Goal: Information Seeking & Learning: Learn about a topic

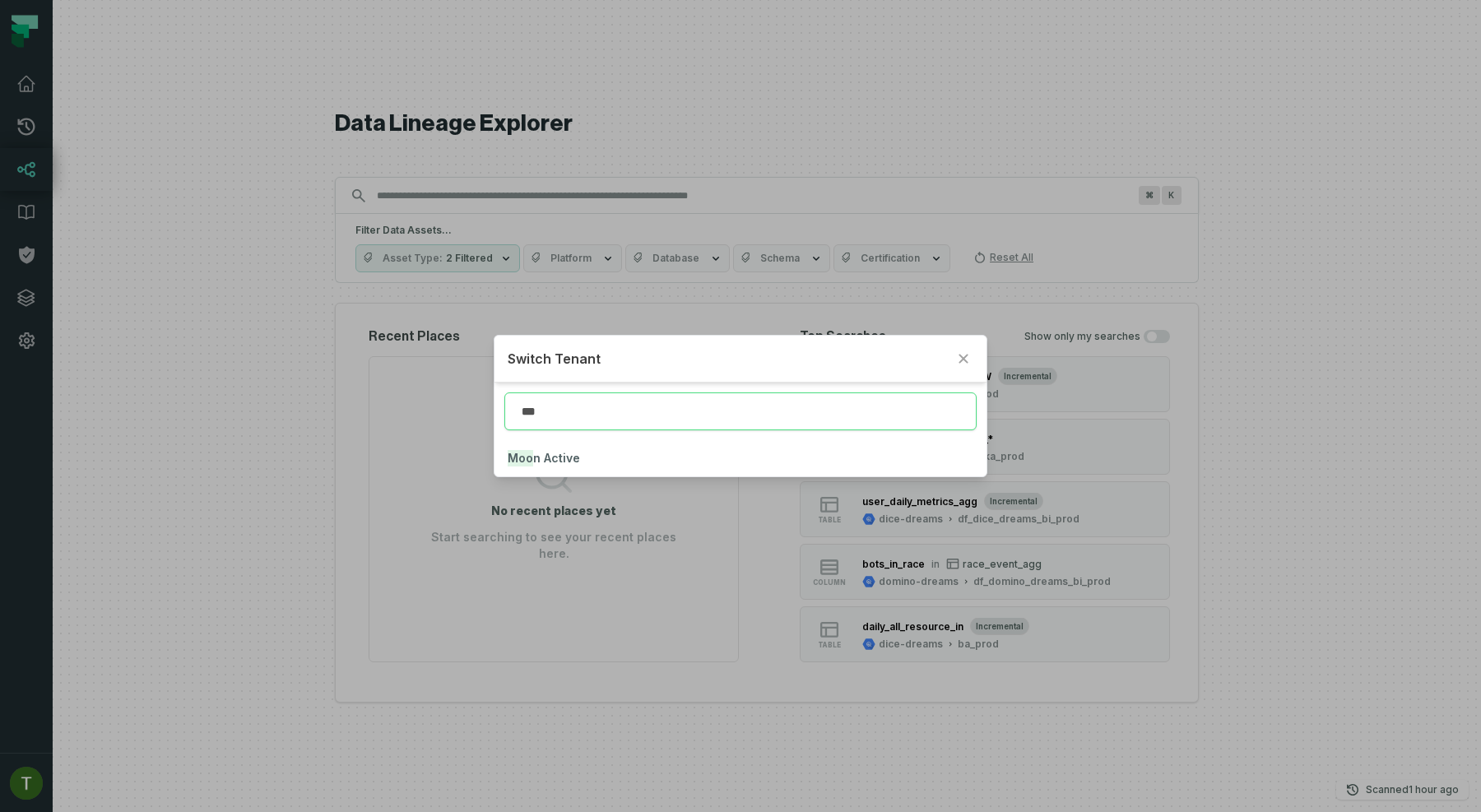
type input "***"
click button "Moo n Active" at bounding box center [740, 457] width 492 height 36
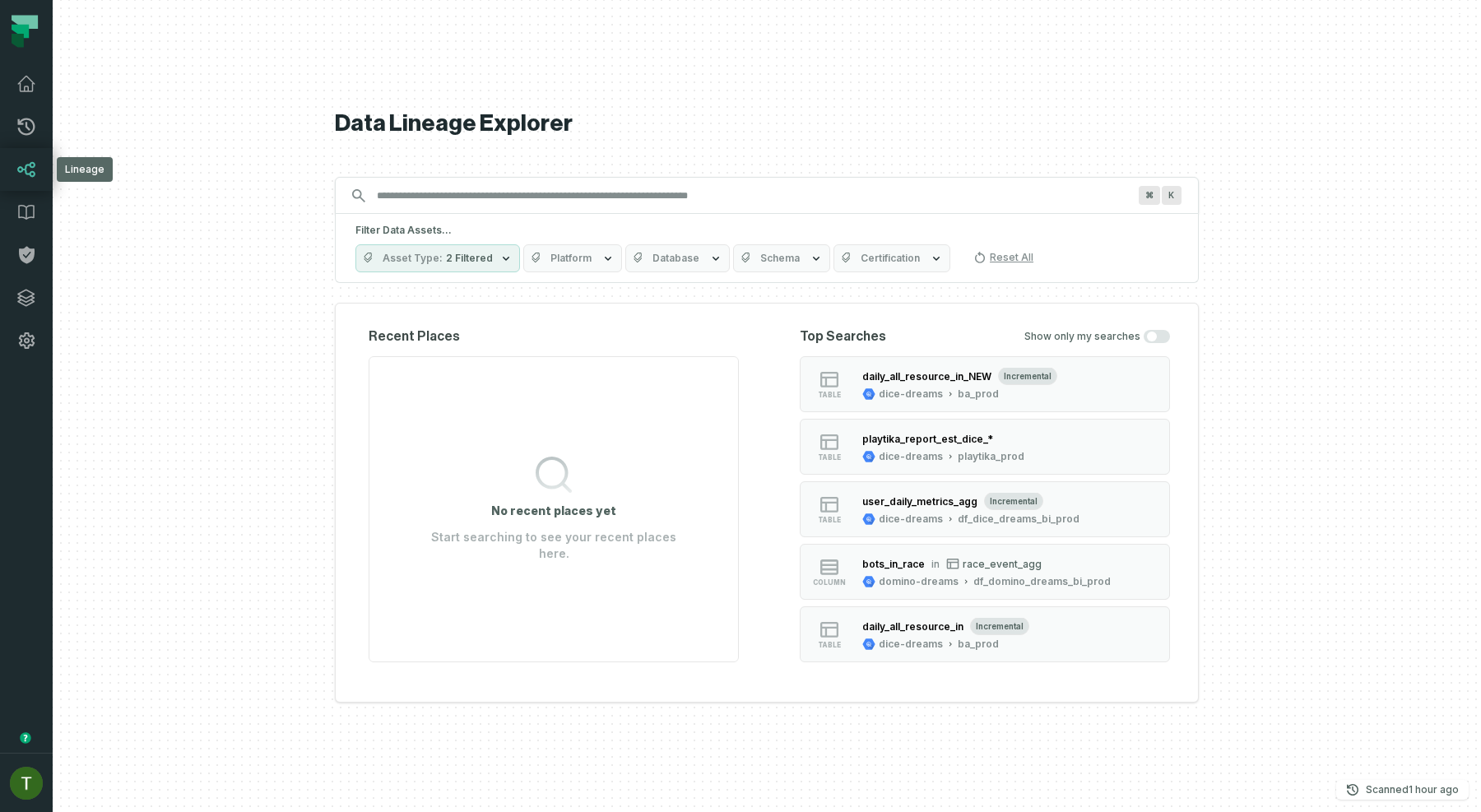
click at [33, 165] on icon at bounding box center [27, 169] width 18 height 15
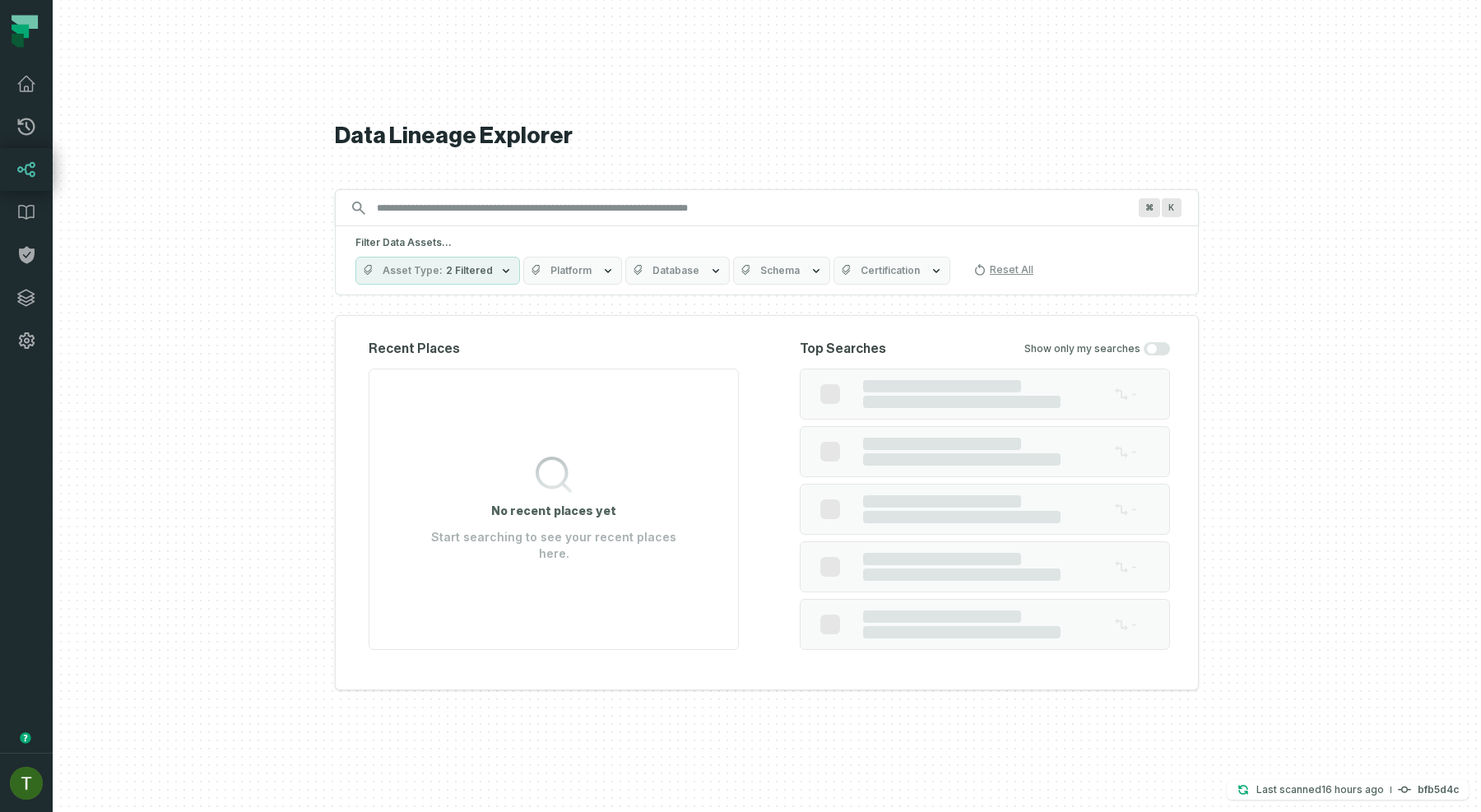
click at [33, 165] on icon at bounding box center [27, 169] width 18 height 15
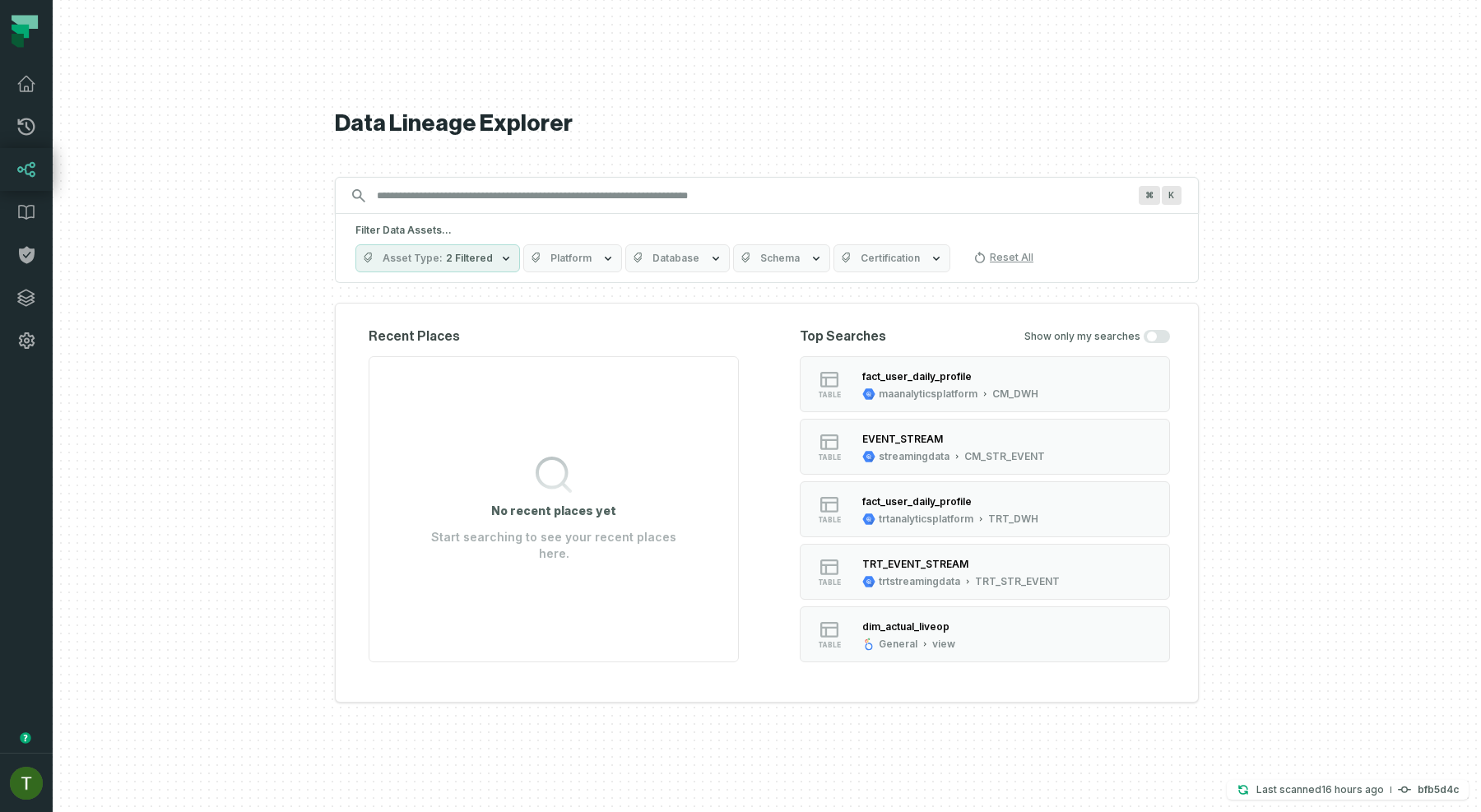
click at [32, 165] on icon at bounding box center [26, 169] width 19 height 19
click at [14, 111] on link "Pull Requests" at bounding box center [26, 127] width 53 height 43
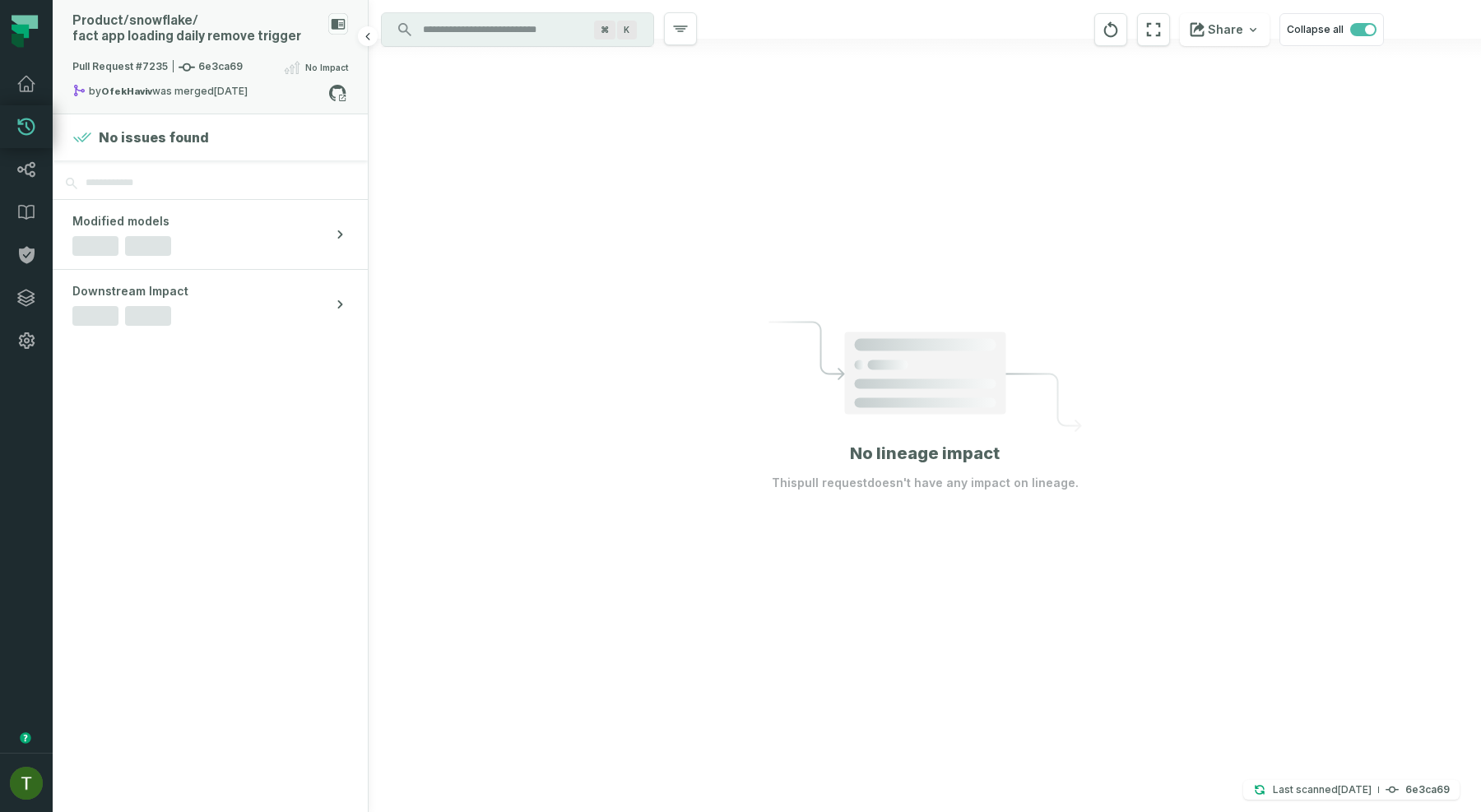
click at [173, 40] on div "Product/ snowflake/ fact app loading daily remove trigger" at bounding box center [196, 29] width 249 height 31
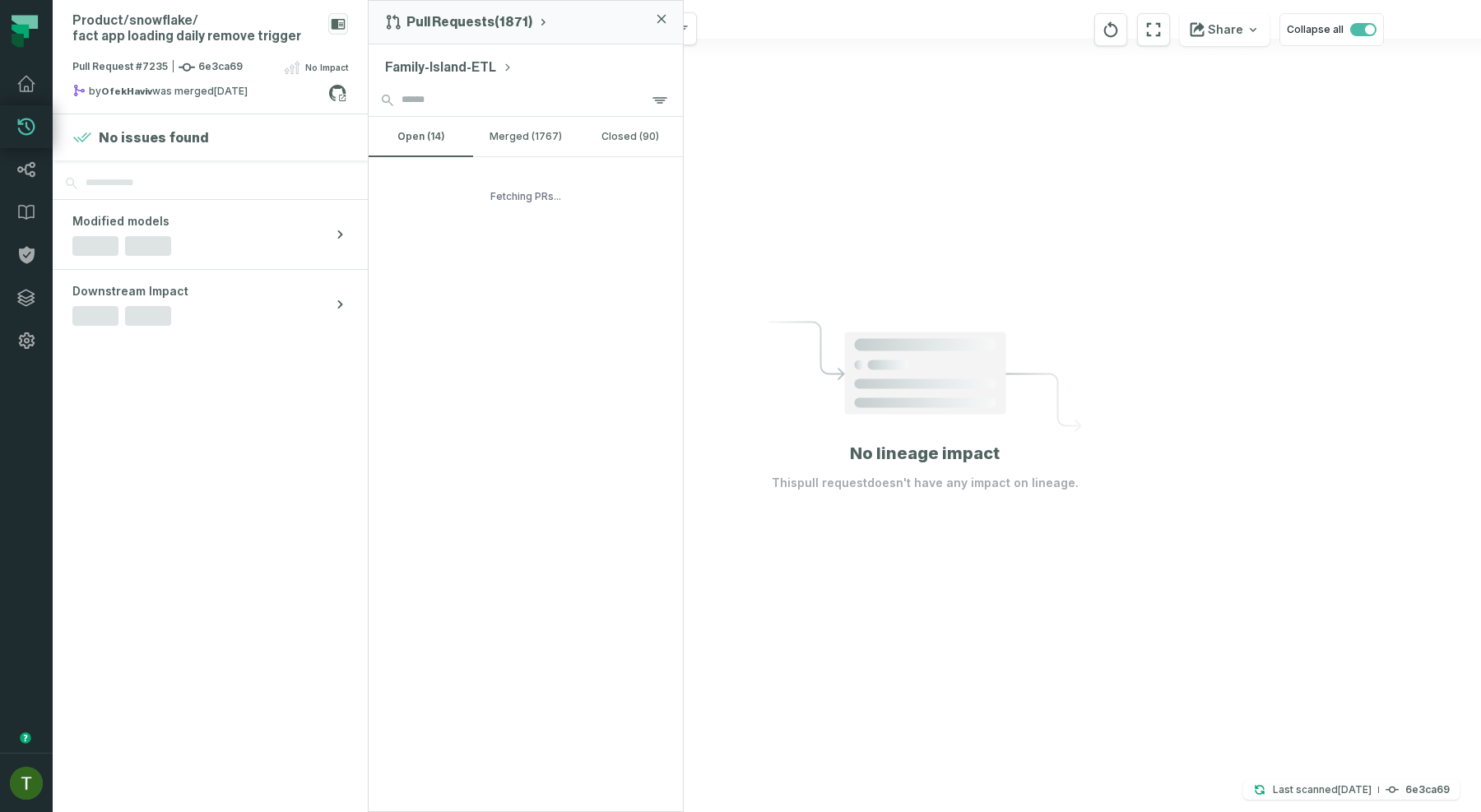
click at [420, 71] on button "Family-Island-ETL" at bounding box center [449, 67] width 128 height 19
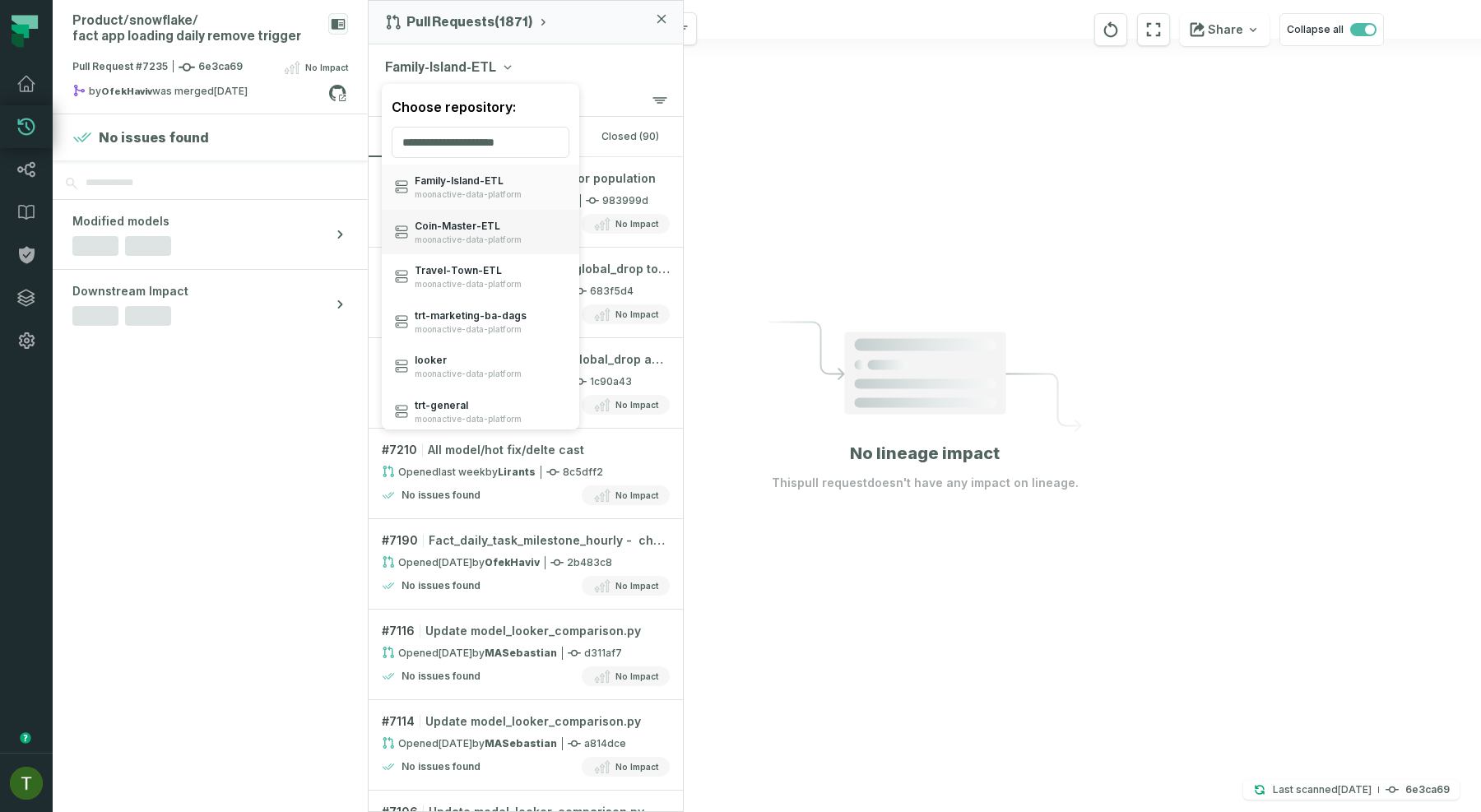
click at [469, 239] on span "moonactive-data-platform" at bounding box center [469, 240] width 107 height 11
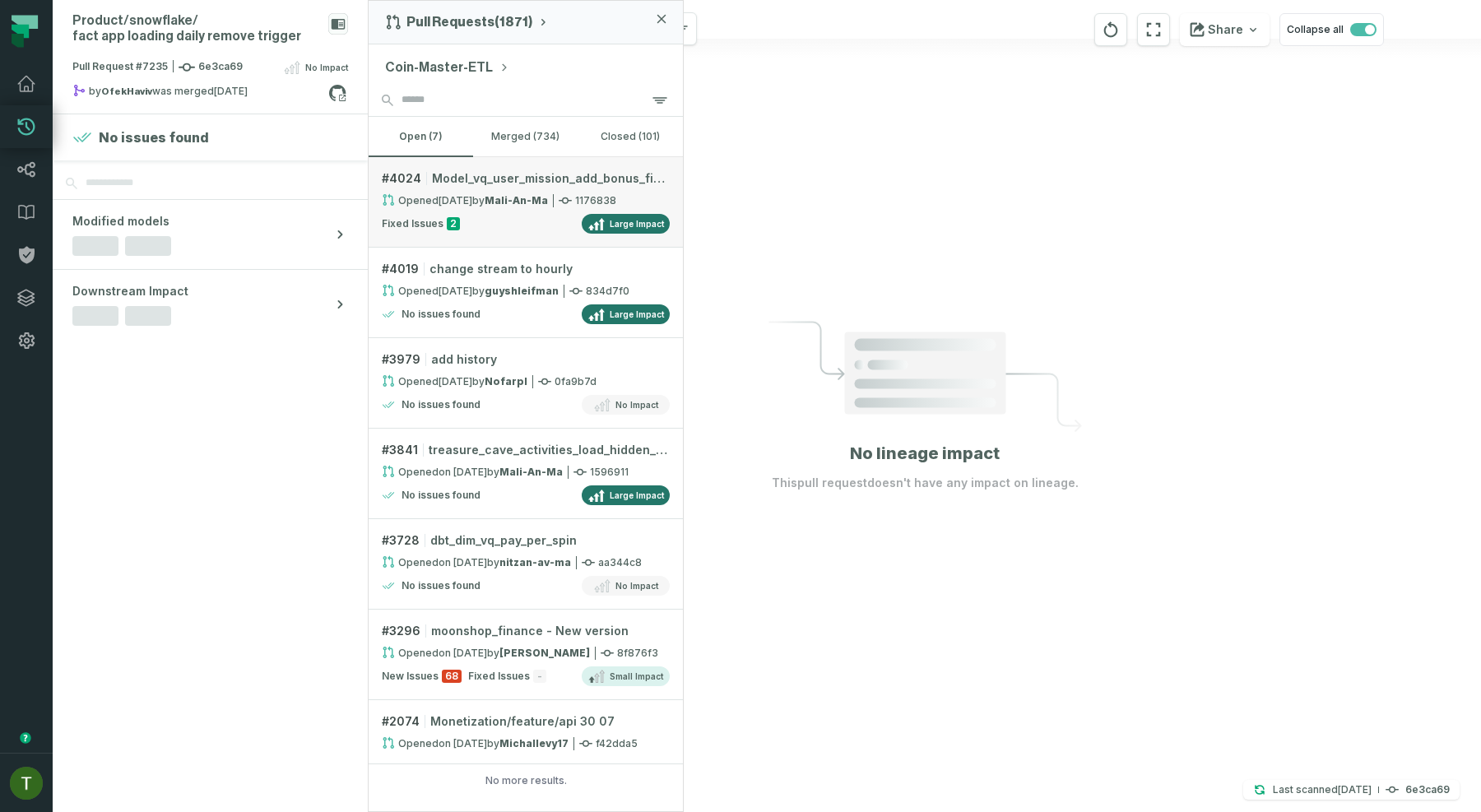
click at [528, 181] on span "Model_vq_user_mission_add_bonus_fields" at bounding box center [551, 179] width 238 height 17
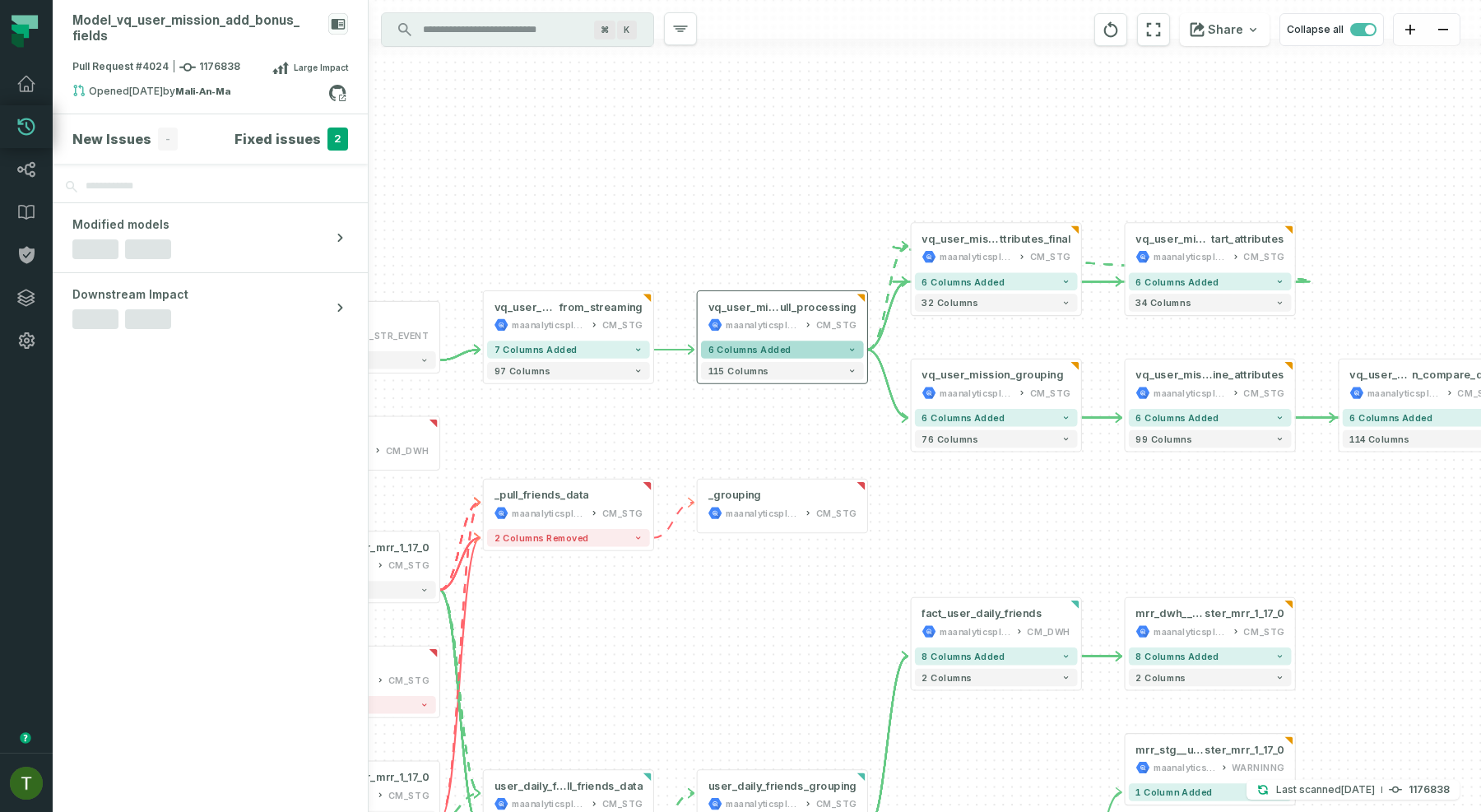
click at [780, 349] on span "6 columns added" at bounding box center [750, 350] width 83 height 11
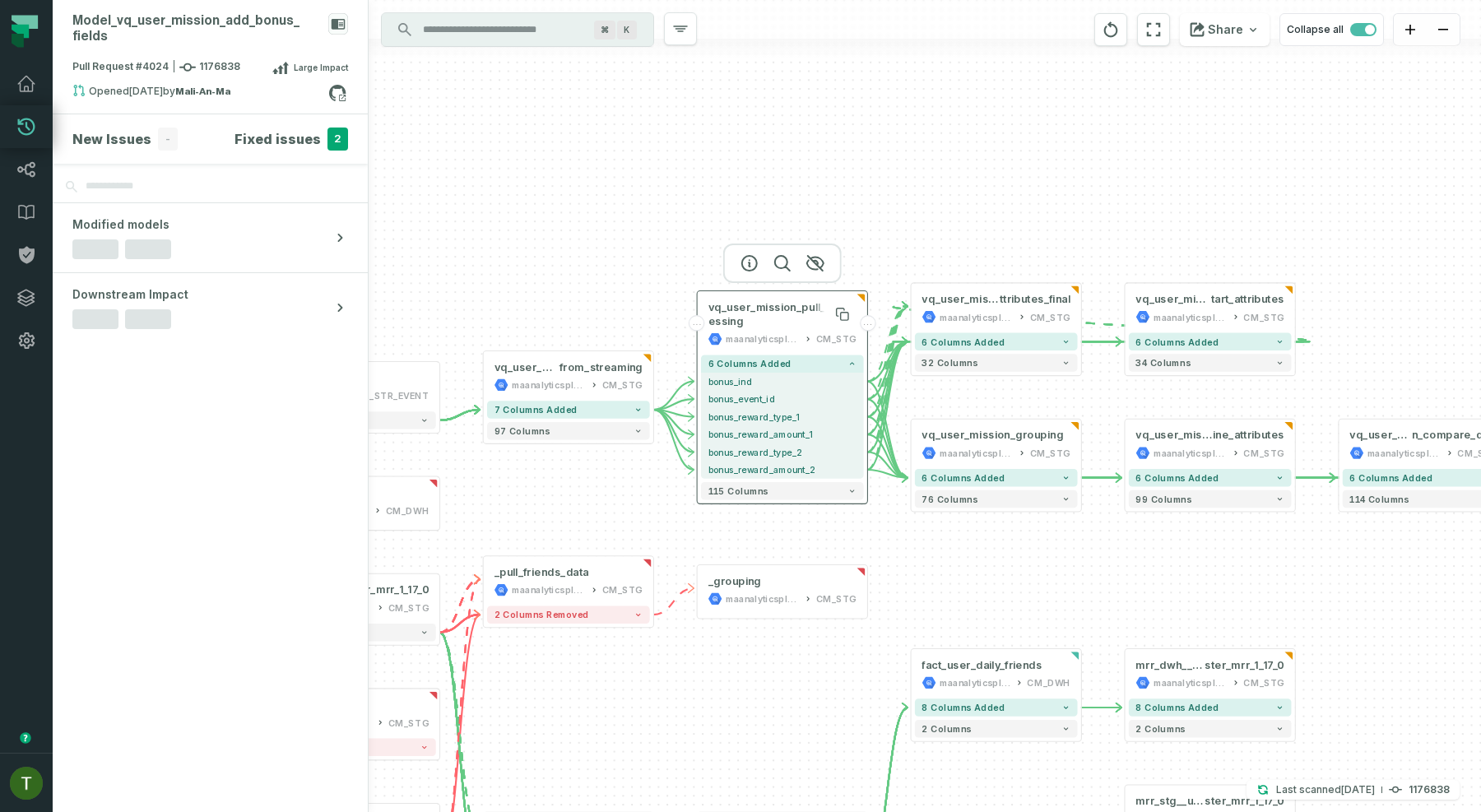
click at [774, 319] on span "vq_user_mission_pull_processing" at bounding box center [783, 314] width 148 height 28
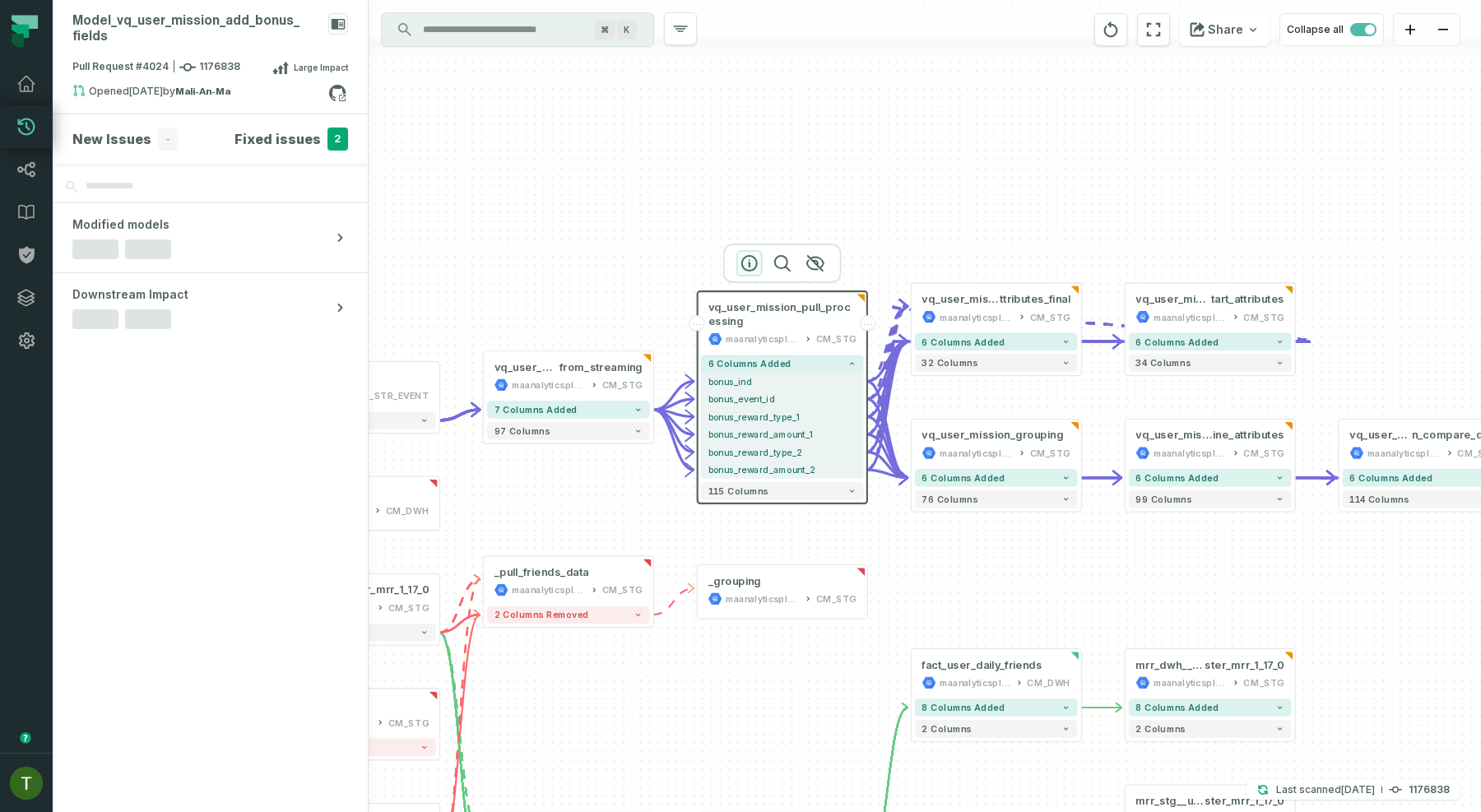
click at [747, 255] on icon "button" at bounding box center [749, 263] width 19 height 19
click at [747, 255] on icon "button" at bounding box center [748, 264] width 19 height 19
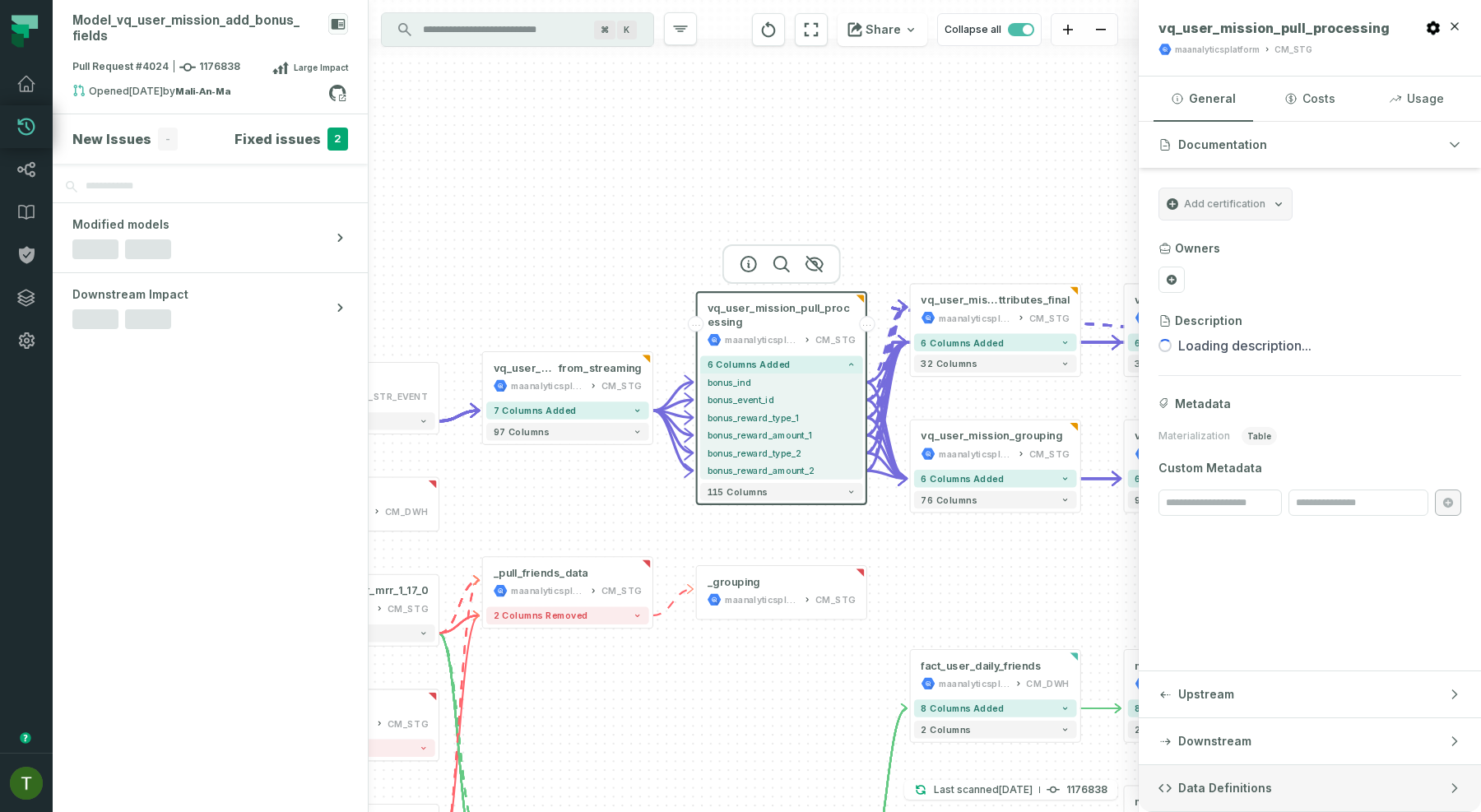
click at [1208, 792] on span "Data Definitions" at bounding box center [1224, 788] width 94 height 17
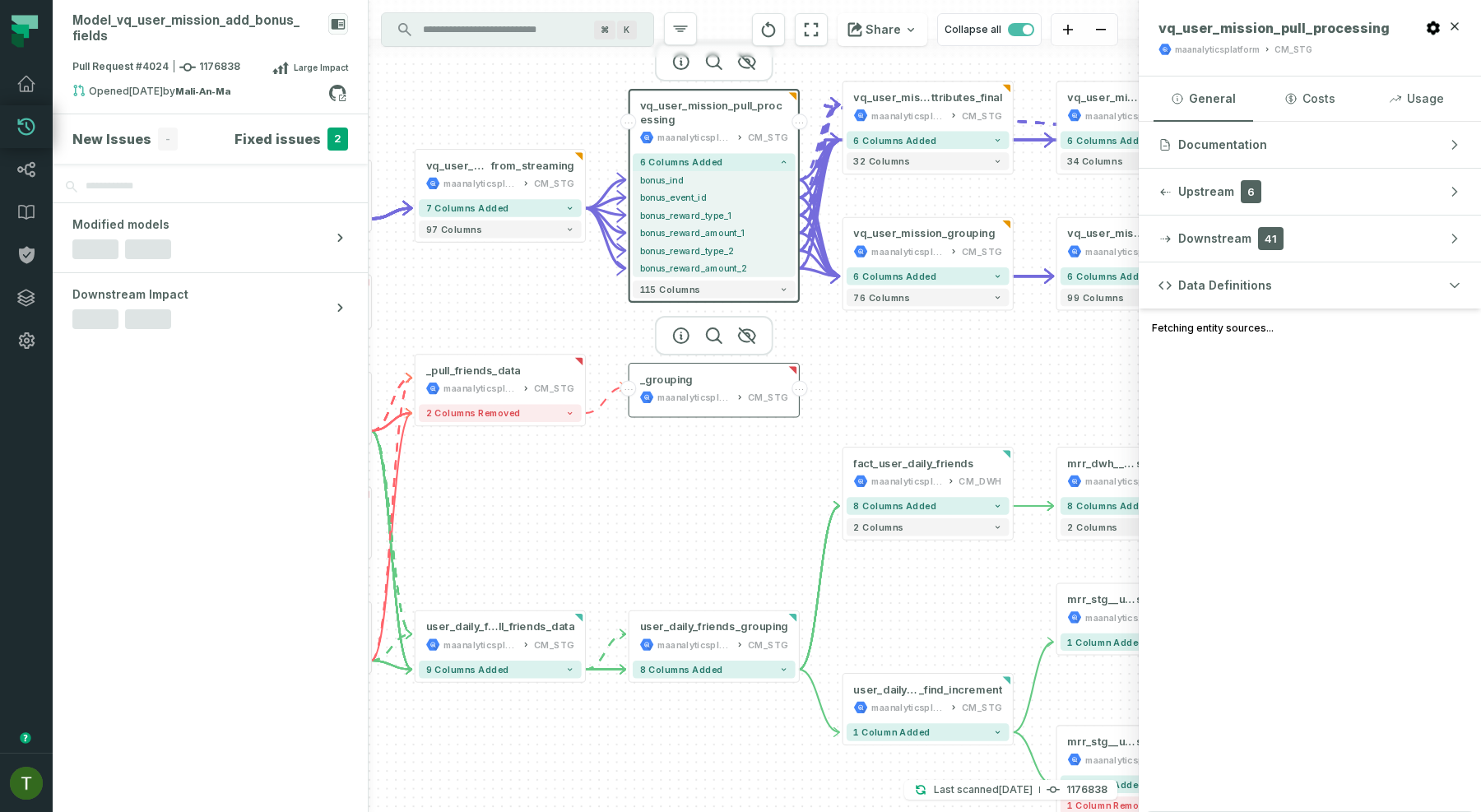
drag, startPoint x: 817, startPoint y: 602, endPoint x: 617, endPoint y: 492, distance: 228.3
click at [640, 404] on div "maanalyticsplatform CM_STG" at bounding box center [714, 396] width 148 height 14
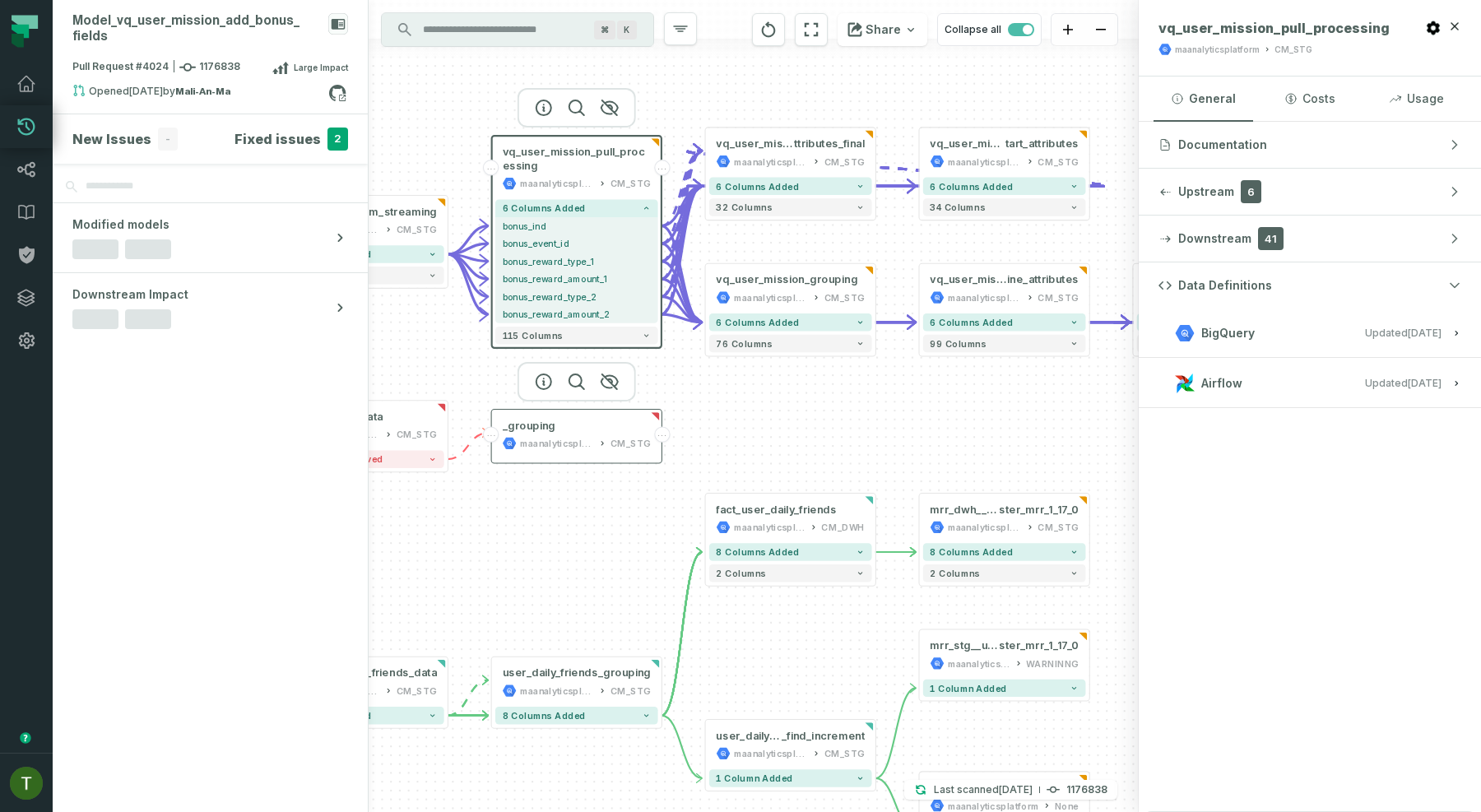
drag, startPoint x: 617, startPoint y: 492, endPoint x: 617, endPoint y: 443, distance: 49.0
click at [617, 443] on div "maanalyticsplatform CM_STG" at bounding box center [577, 443] width 148 height 14
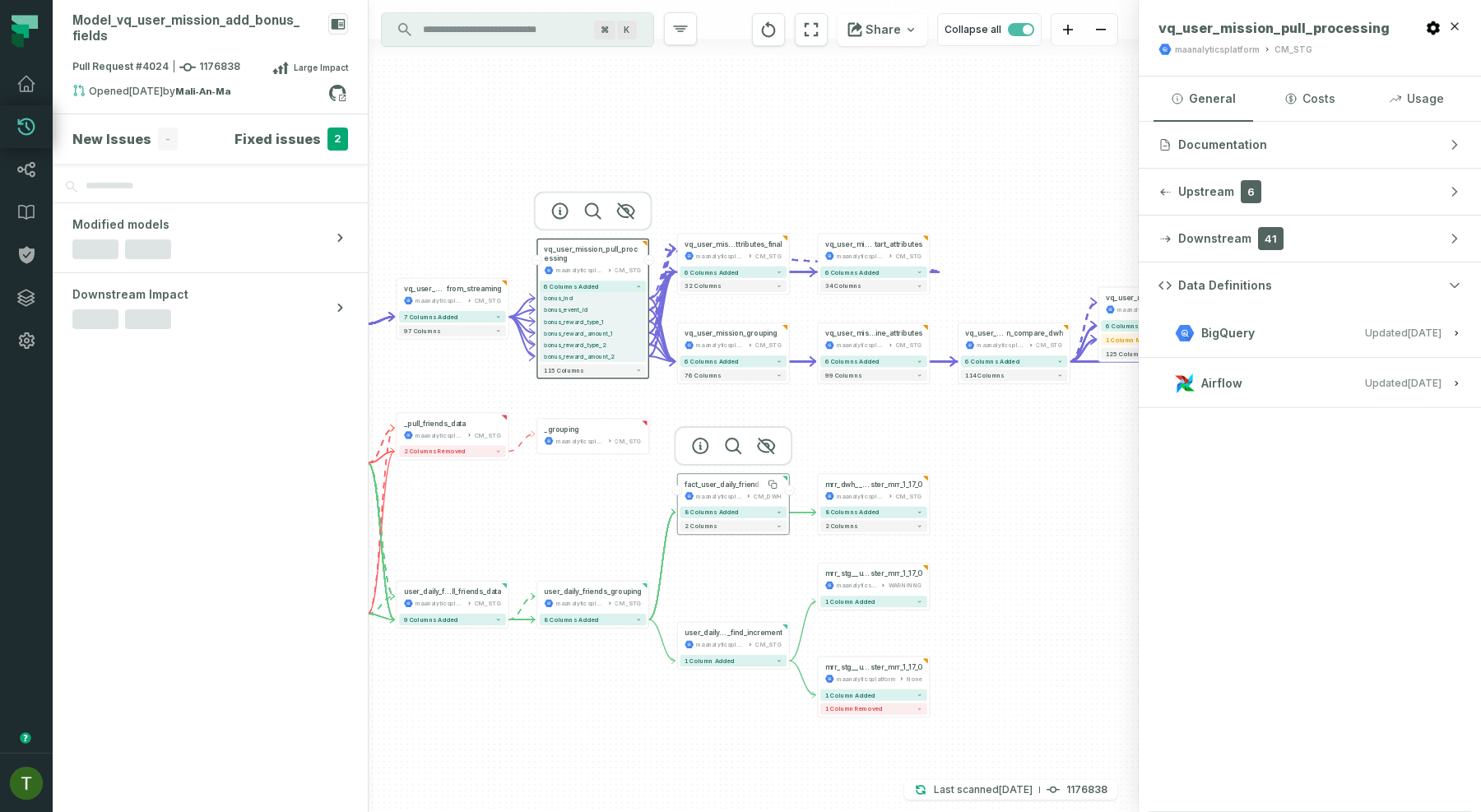
click at [725, 486] on div "fact_user_daily_friends" at bounding box center [723, 484] width 79 height 9
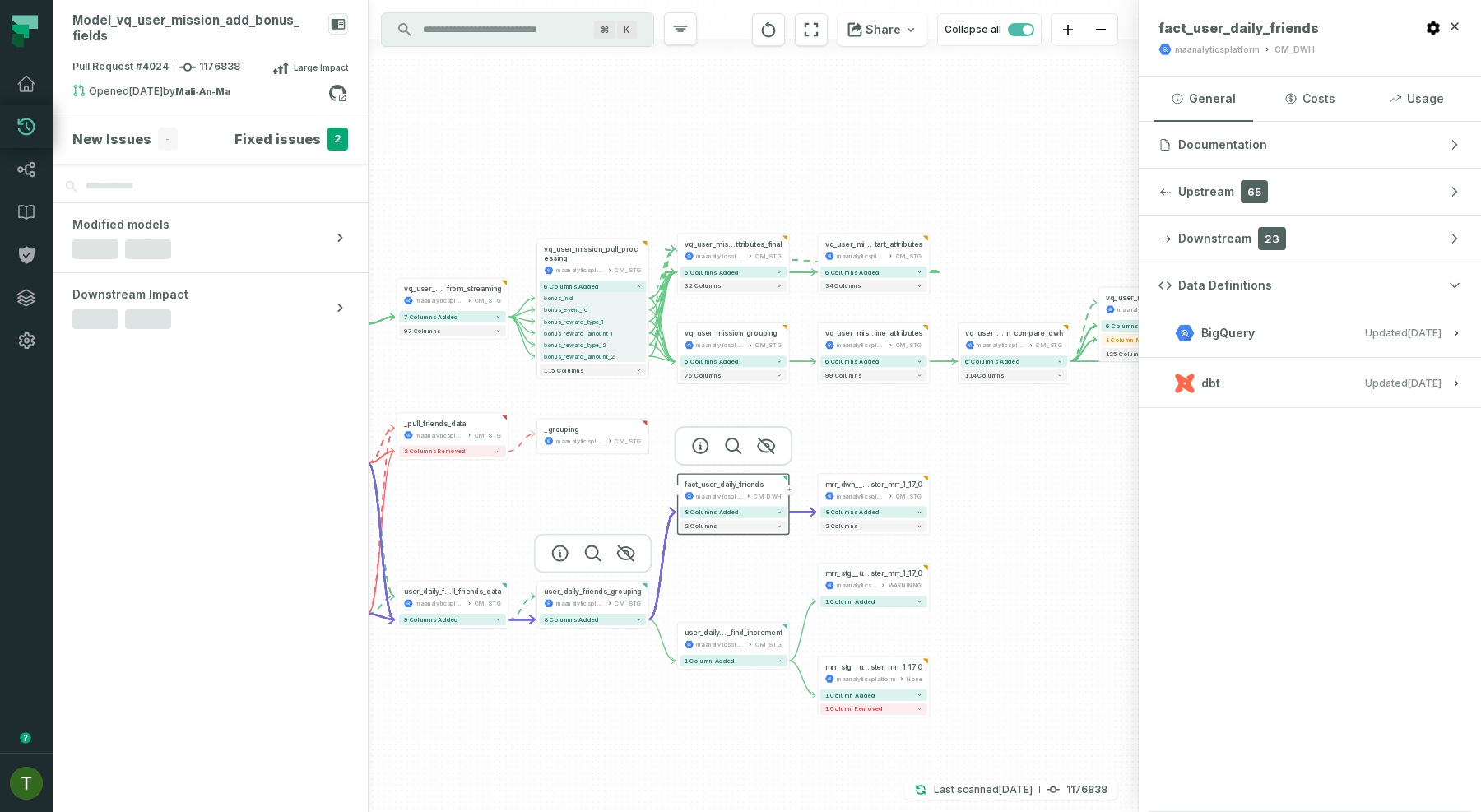
click at [568, 573] on div at bounding box center [594, 554] width 119 height 40
click at [476, 589] on span "ll_friends_data" at bounding box center [477, 592] width 50 height 9
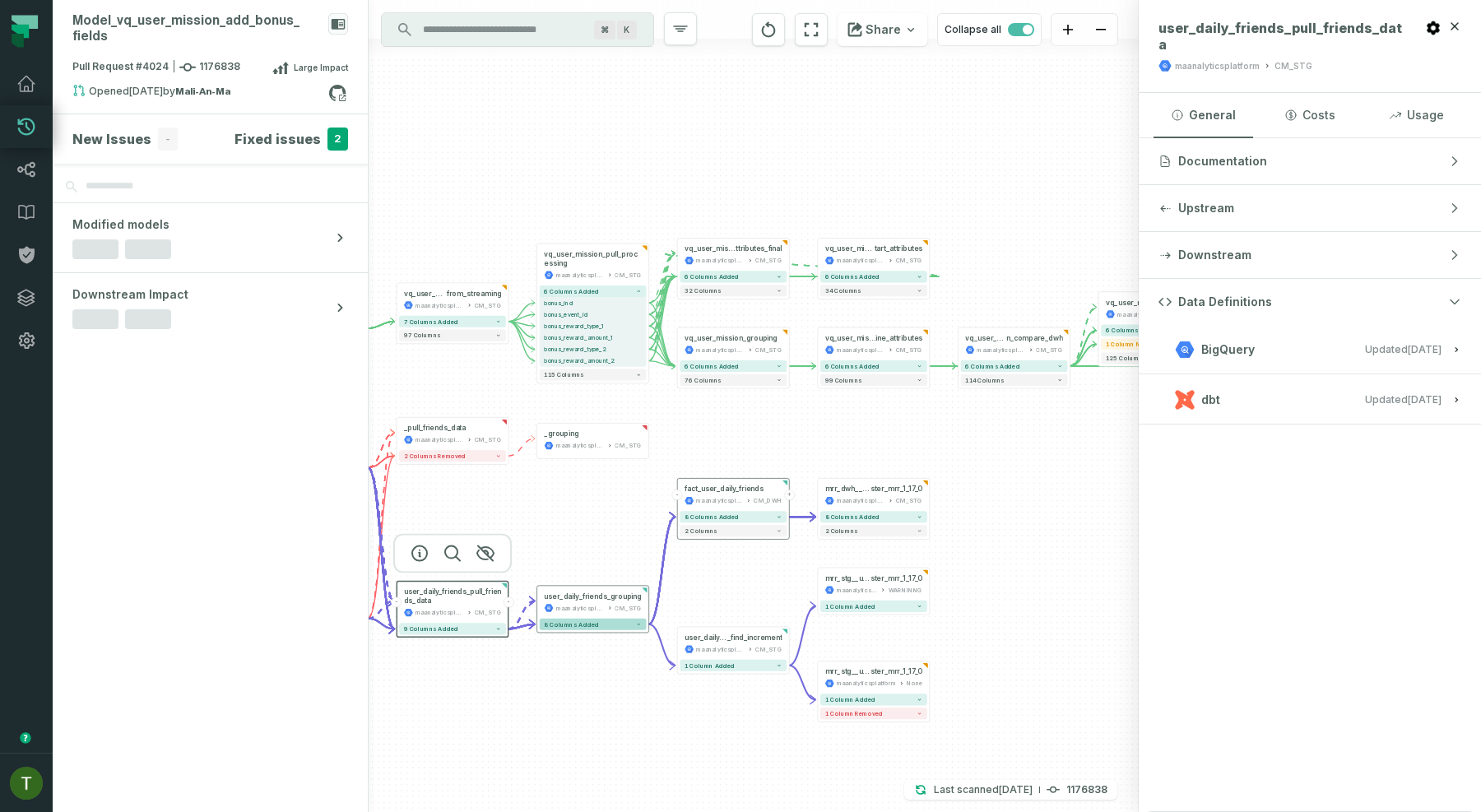
click at [559, 624] on span "8 columns added" at bounding box center [571, 624] width 55 height 6
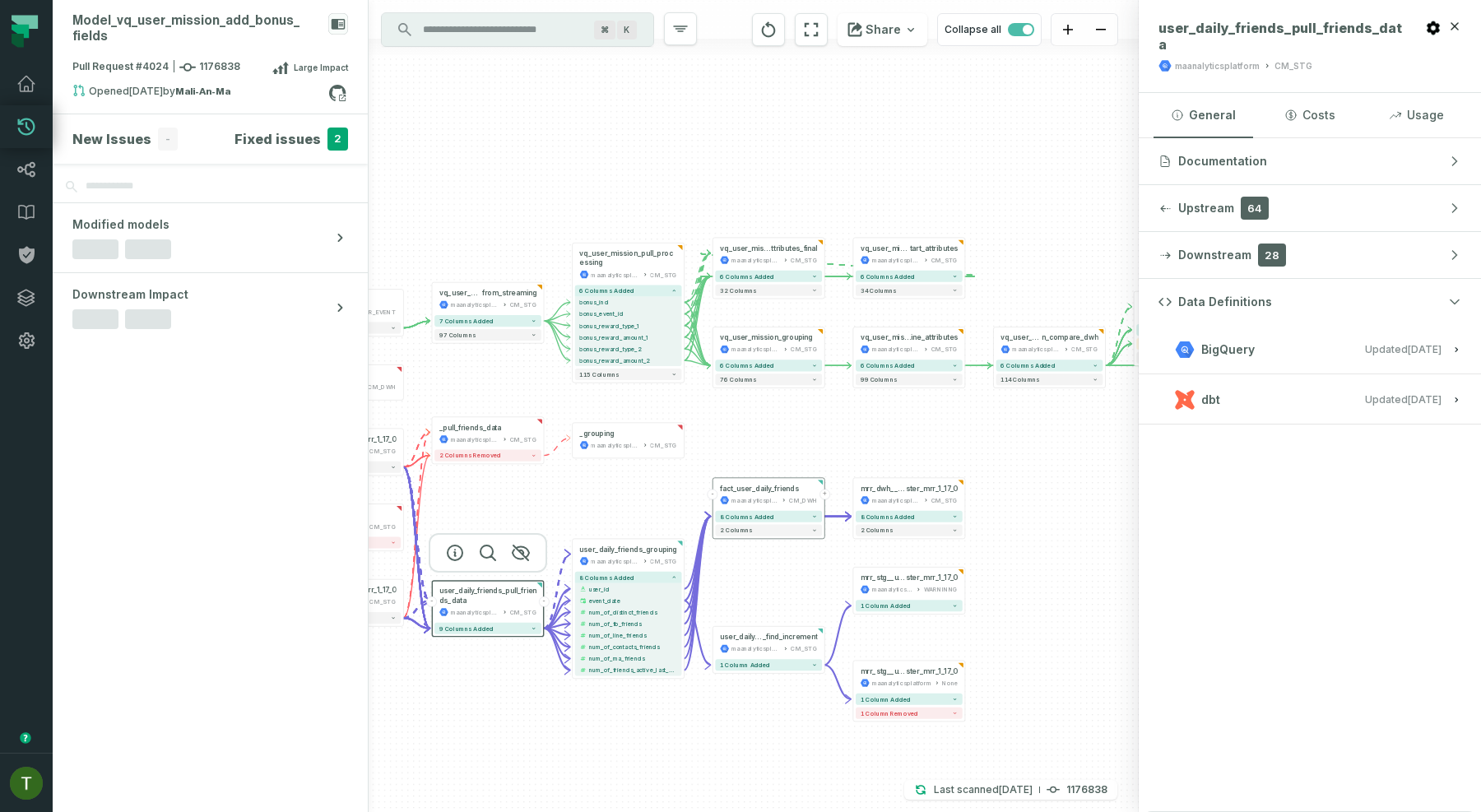
drag, startPoint x: 709, startPoint y: 614, endPoint x: 865, endPoint y: 443, distance: 231.5
click at [865, 443] on div "+ vq_user_missio n_compare_dwh maanalyticsplatform CM_STG + 6 columns added 114…" at bounding box center [754, 406] width 771 height 812
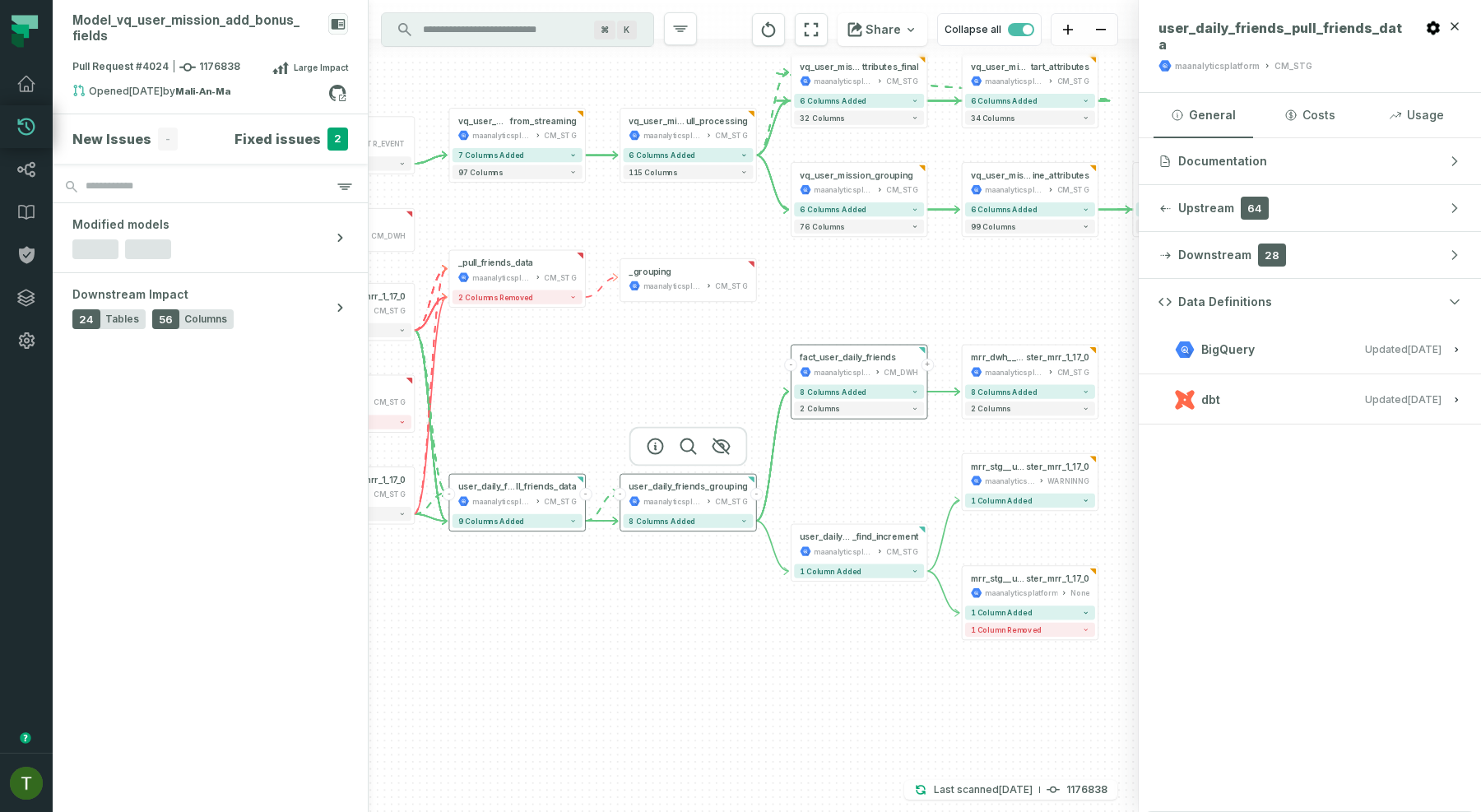
click at [671, 493] on div "user_daily_friends_grouping maanalyticsplatform CM_STG" at bounding box center [689, 493] width 130 height 33
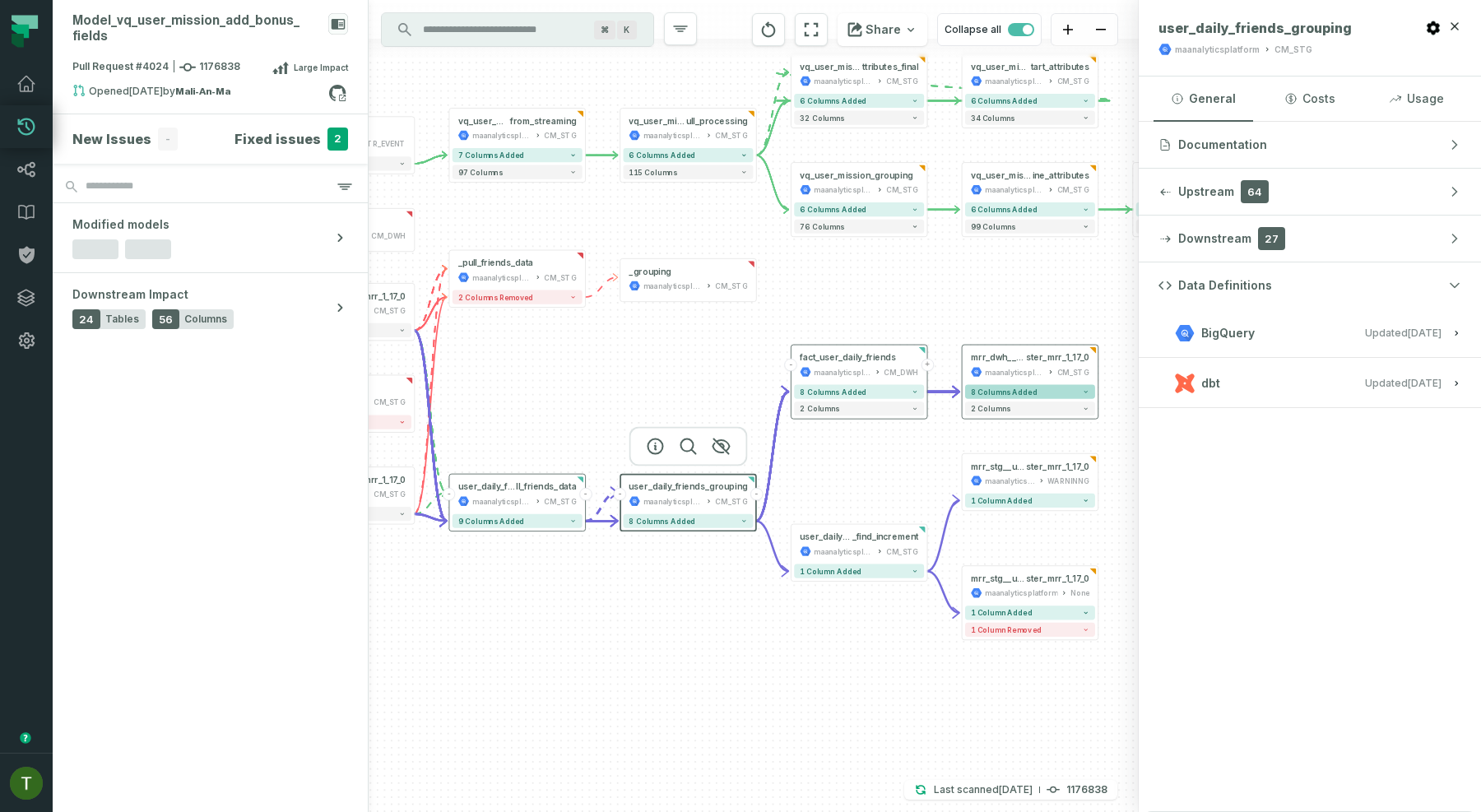
click at [986, 388] on span "8 columns added" at bounding box center [1005, 392] width 67 height 8
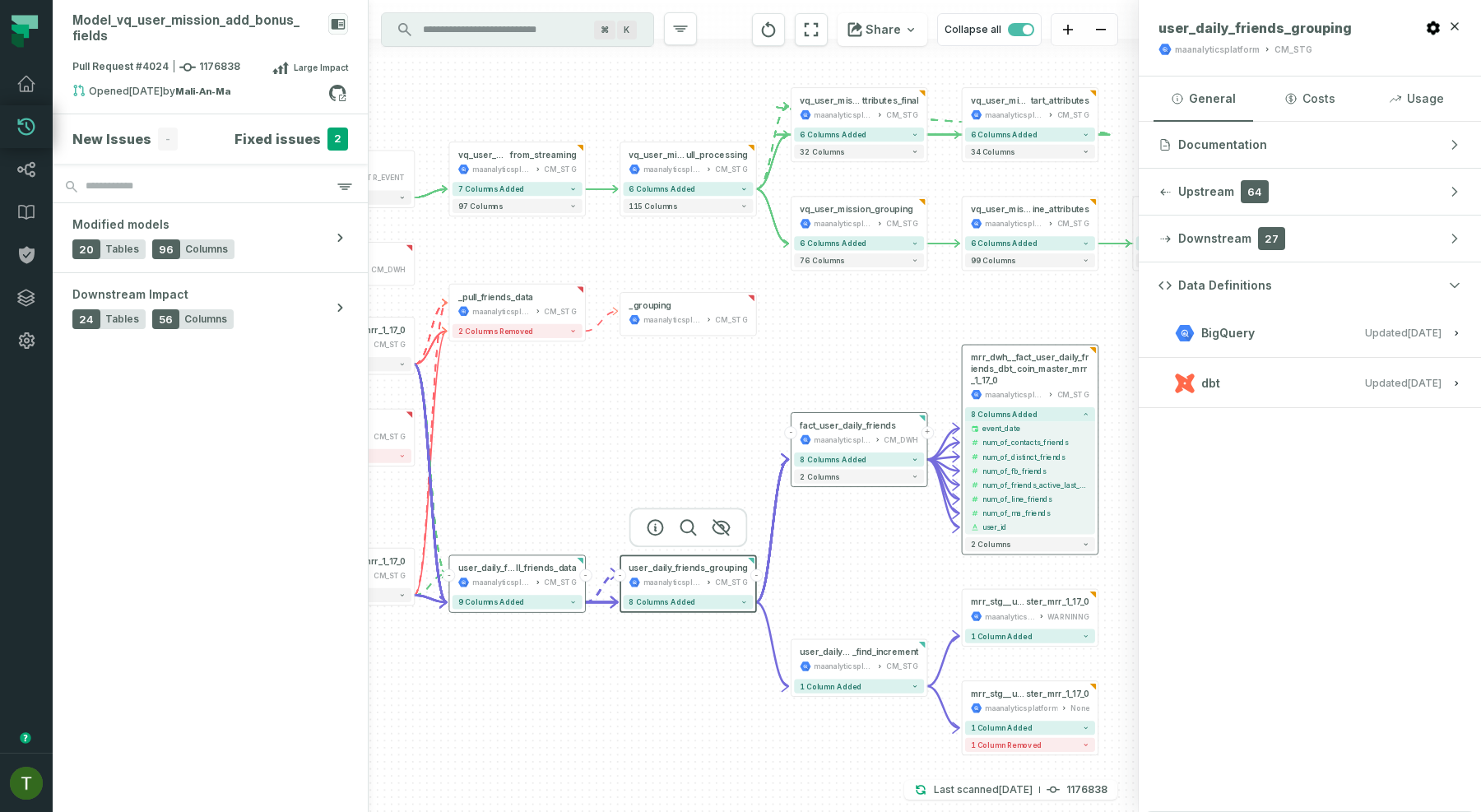
click at [991, 552] on div "8 columns added - event_date - num_of_contacts_friends - num_of_distinct_friend…" at bounding box center [1031, 480] width 136 height 150
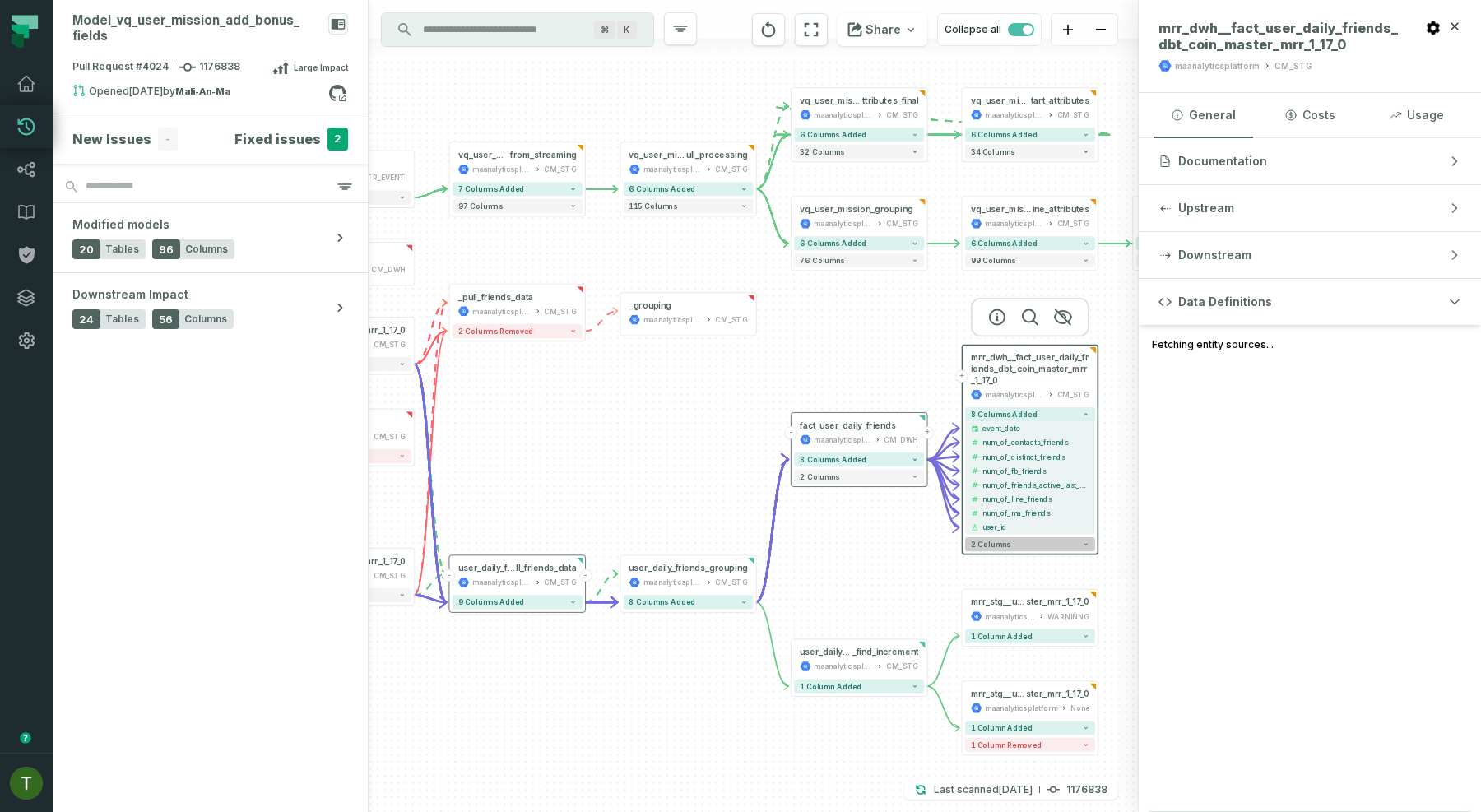
click at [991, 550] on button "2 columns" at bounding box center [1030, 543] width 130 height 14
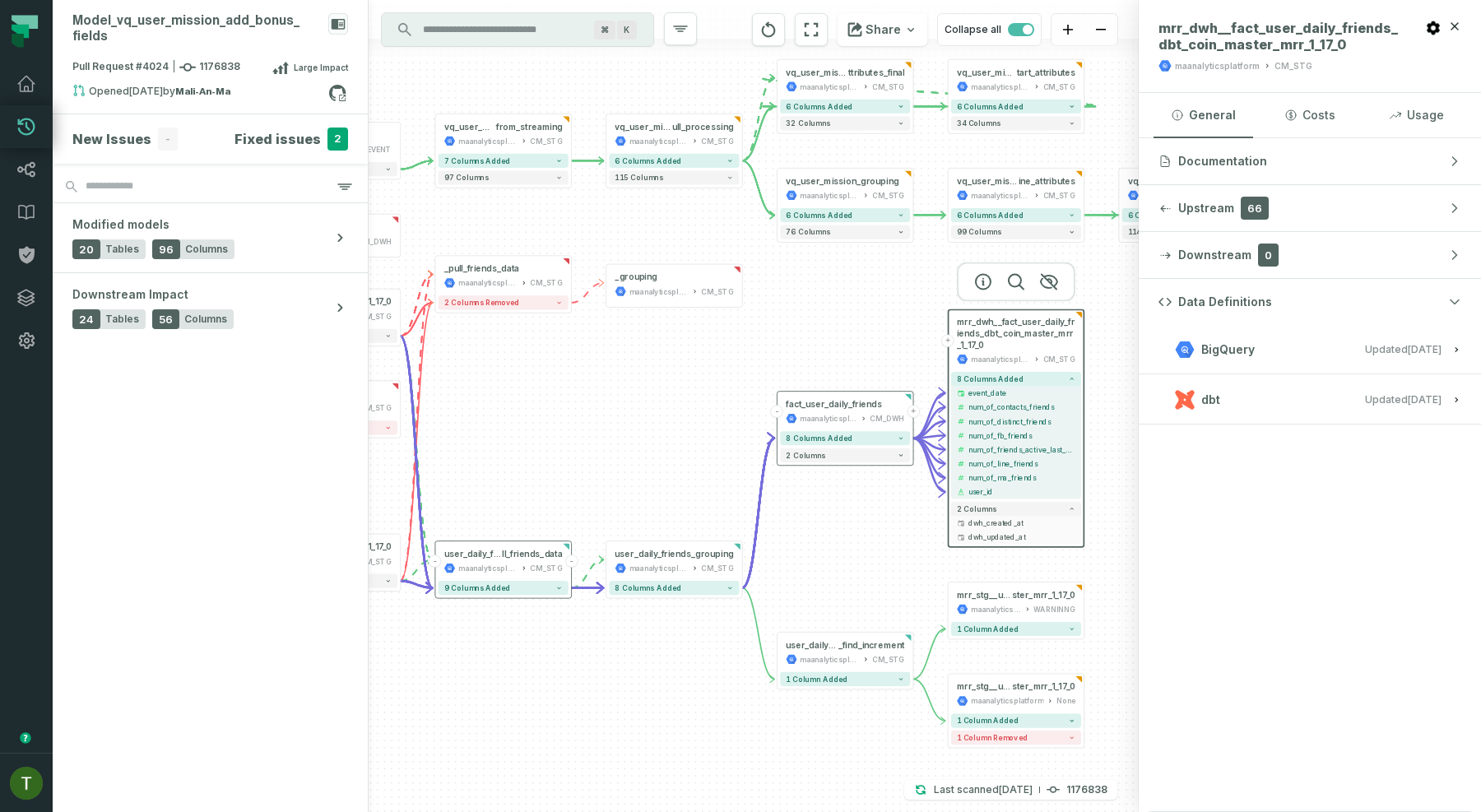
drag, startPoint x: 931, startPoint y: 584, endPoint x: 917, endPoint y: 549, distance: 37.7
click at [917, 549] on div "+ vq_user_missio n_compare_dwh maanalyticsplatform CM_STG + 6 columns added 114…" at bounding box center [754, 406] width 771 height 812
click at [873, 433] on button "8 columns added" at bounding box center [845, 438] width 130 height 14
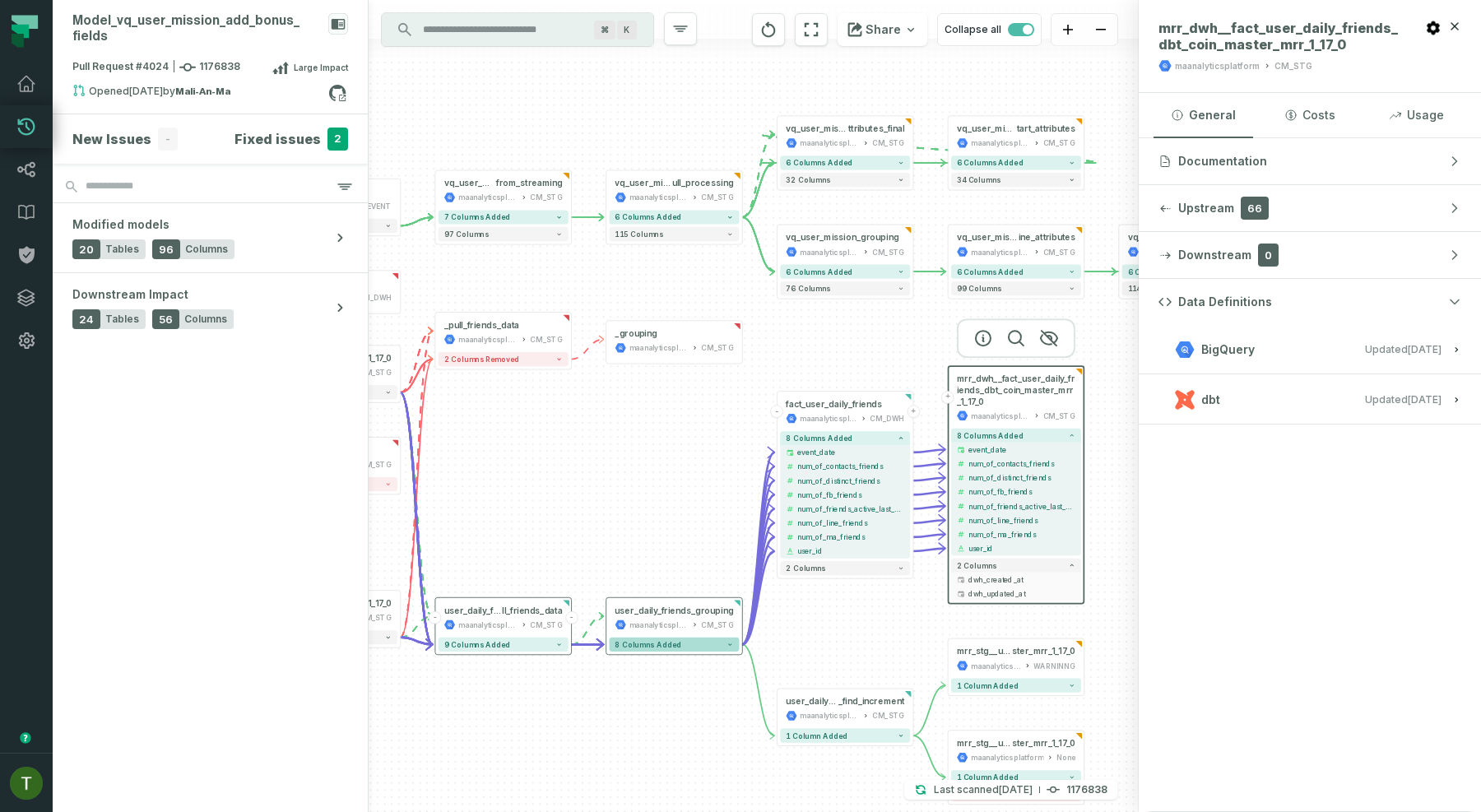
click at [685, 648] on button "8 columns added" at bounding box center [674, 644] width 130 height 14
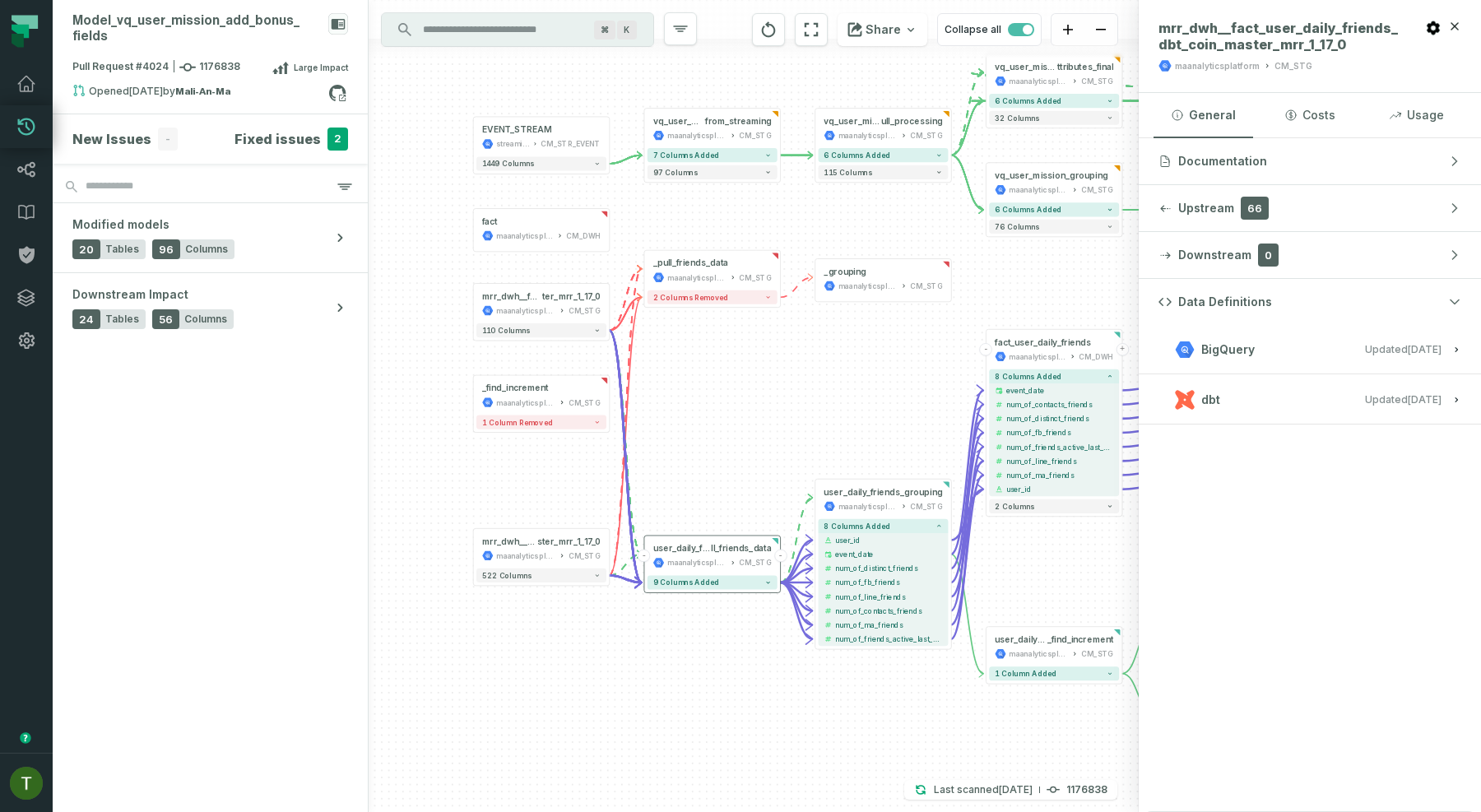
drag, startPoint x: 581, startPoint y: 547, endPoint x: 790, endPoint y: 429, distance: 240.0
click at [790, 429] on div "+ vq_user_missio n_compare_dwh maanalyticsplatform CM_STG + 6 columns added 114…" at bounding box center [754, 406] width 771 height 812
click at [713, 580] on span "9 columns added" at bounding box center [687, 582] width 67 height 8
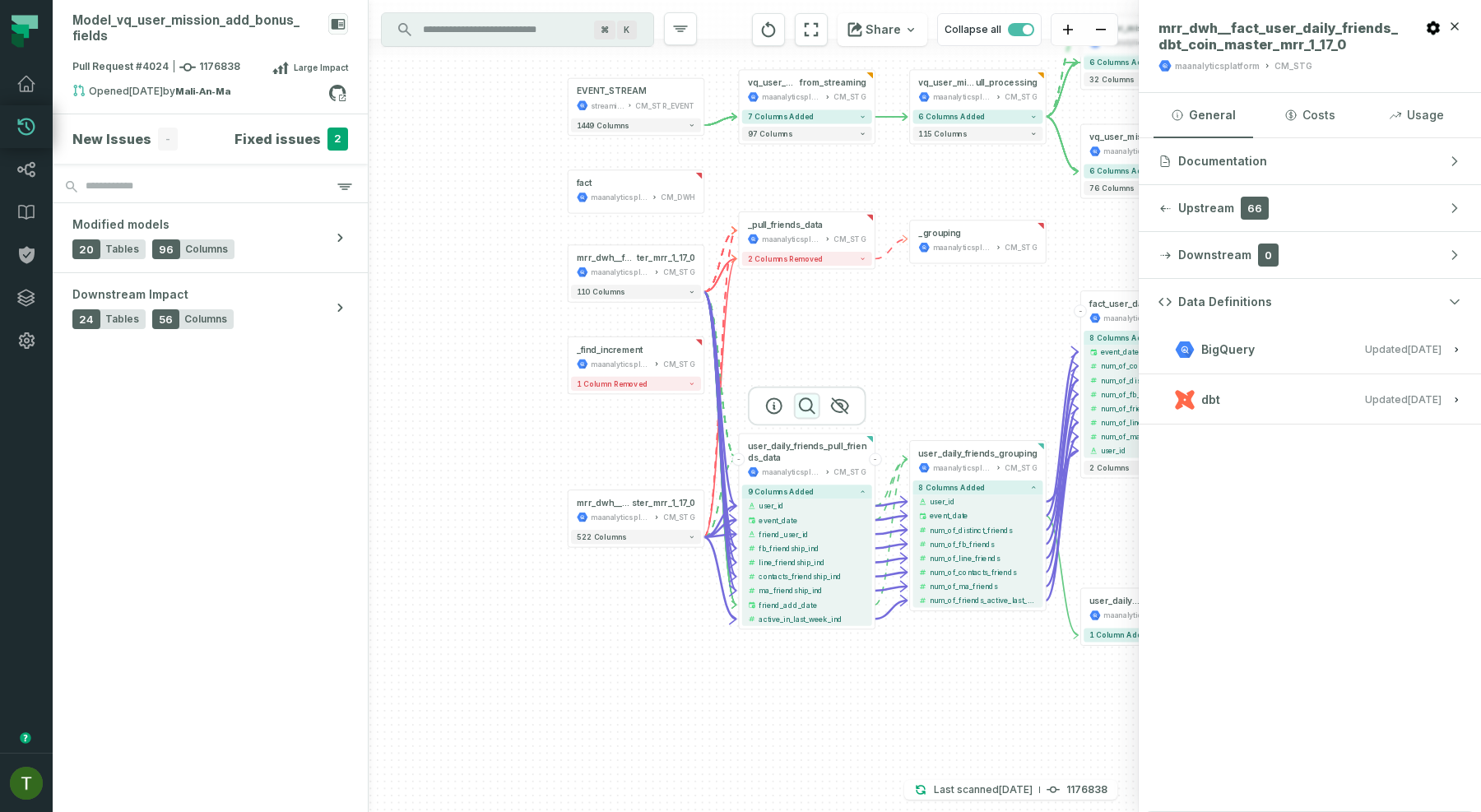
drag, startPoint x: 710, startPoint y: 506, endPoint x: 812, endPoint y: 397, distance: 149.3
click at [812, 397] on icon "button" at bounding box center [807, 405] width 19 height 19
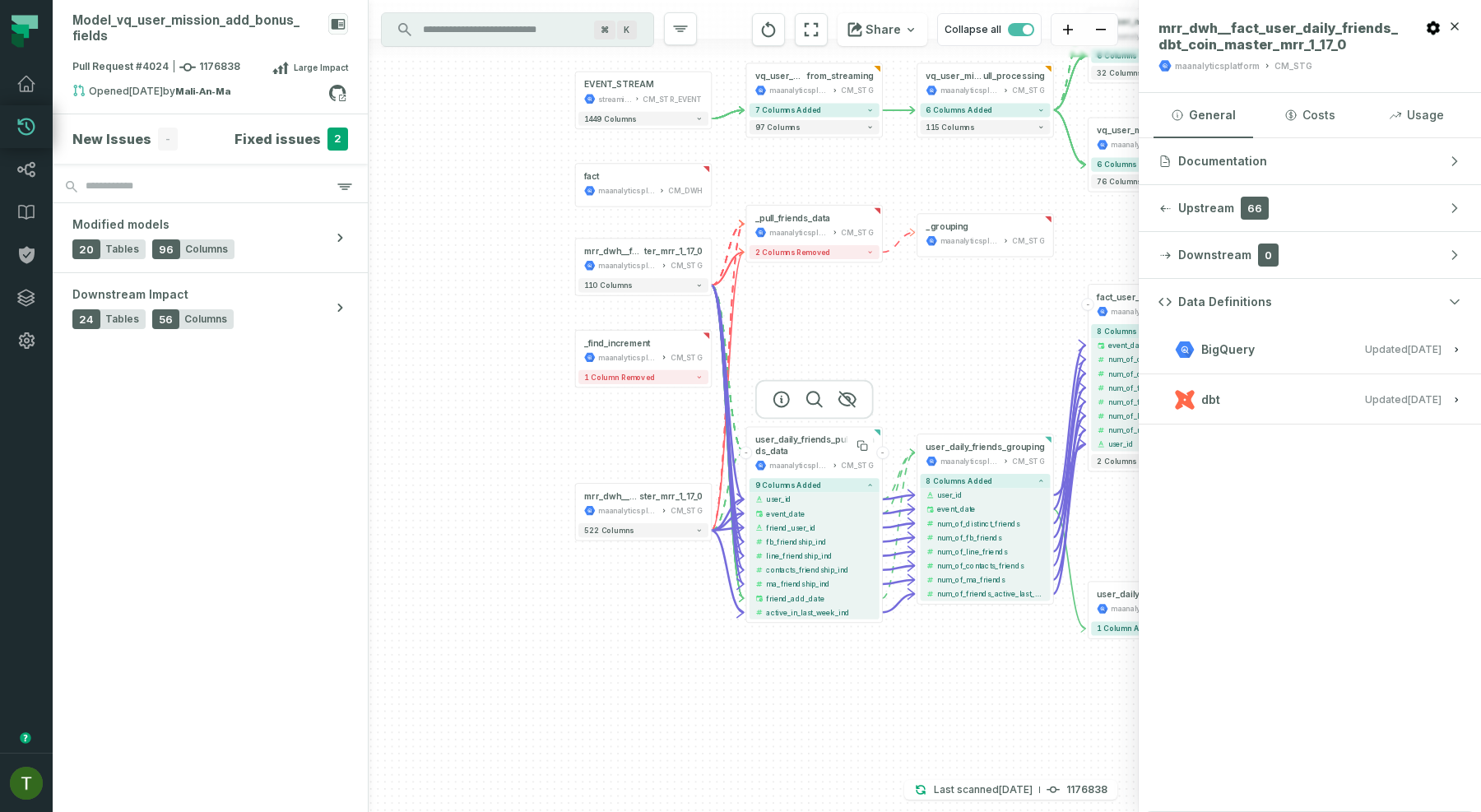
click at [765, 448] on span "user_daily_friends_pull_friends_data" at bounding box center [815, 445] width 119 height 22
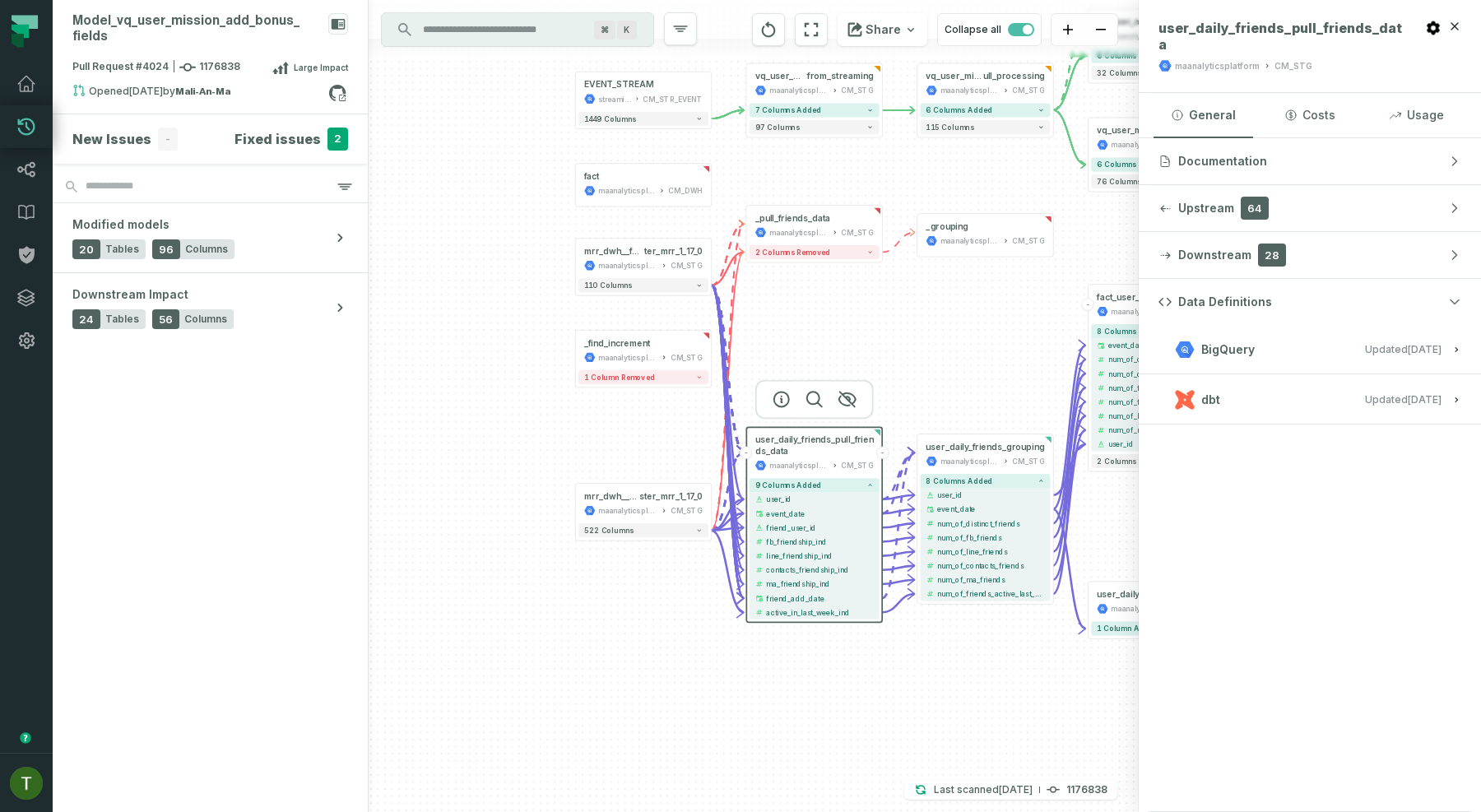
click at [805, 331] on div "+ vq_user_missio n_compare_dwh maanalyticsplatform CM_STG + 6 columns added 114…" at bounding box center [754, 406] width 771 height 812
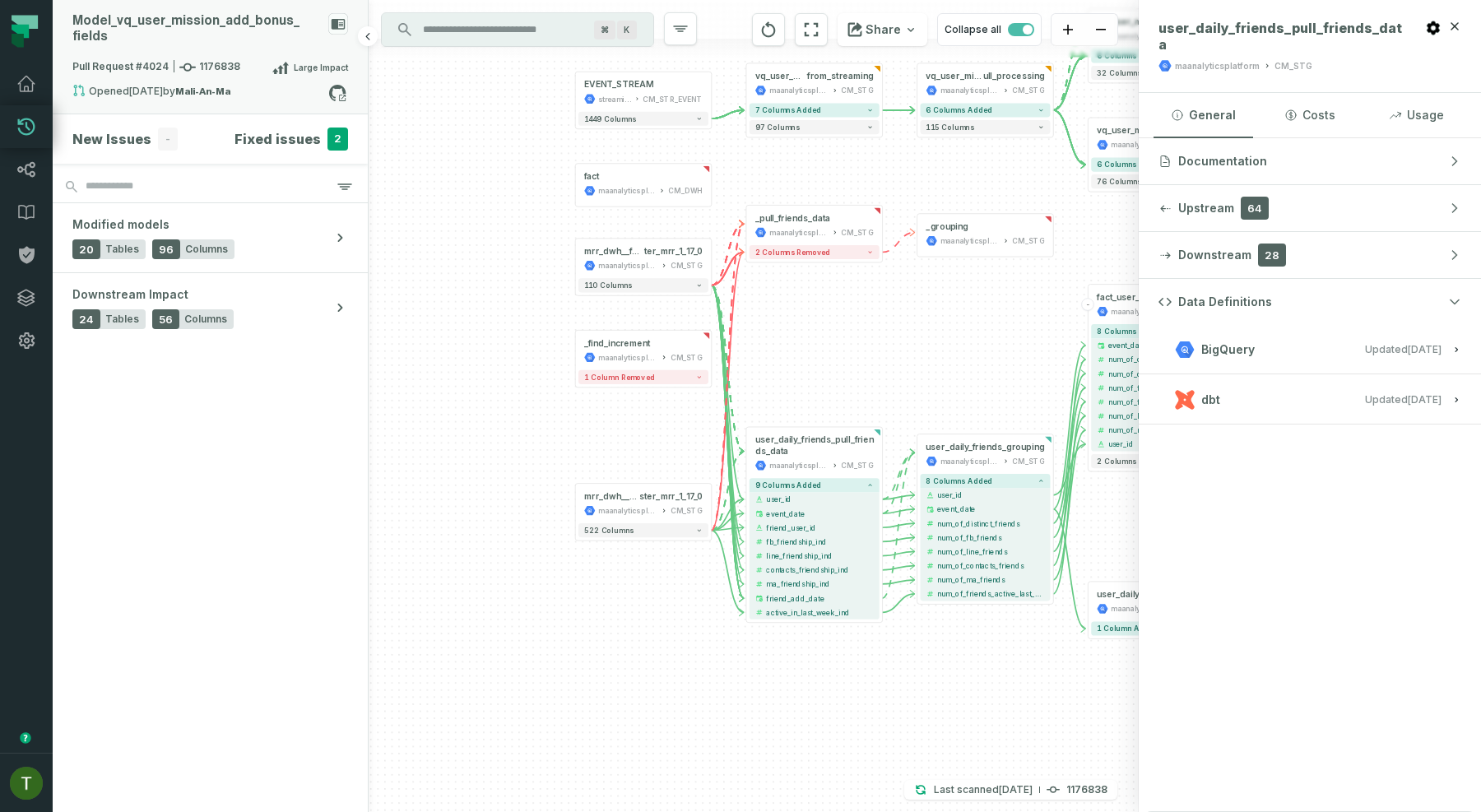
click at [198, 24] on div "Model_ vq_ user_ mission_ add_ bonus_ fields" at bounding box center [196, 29] width 249 height 31
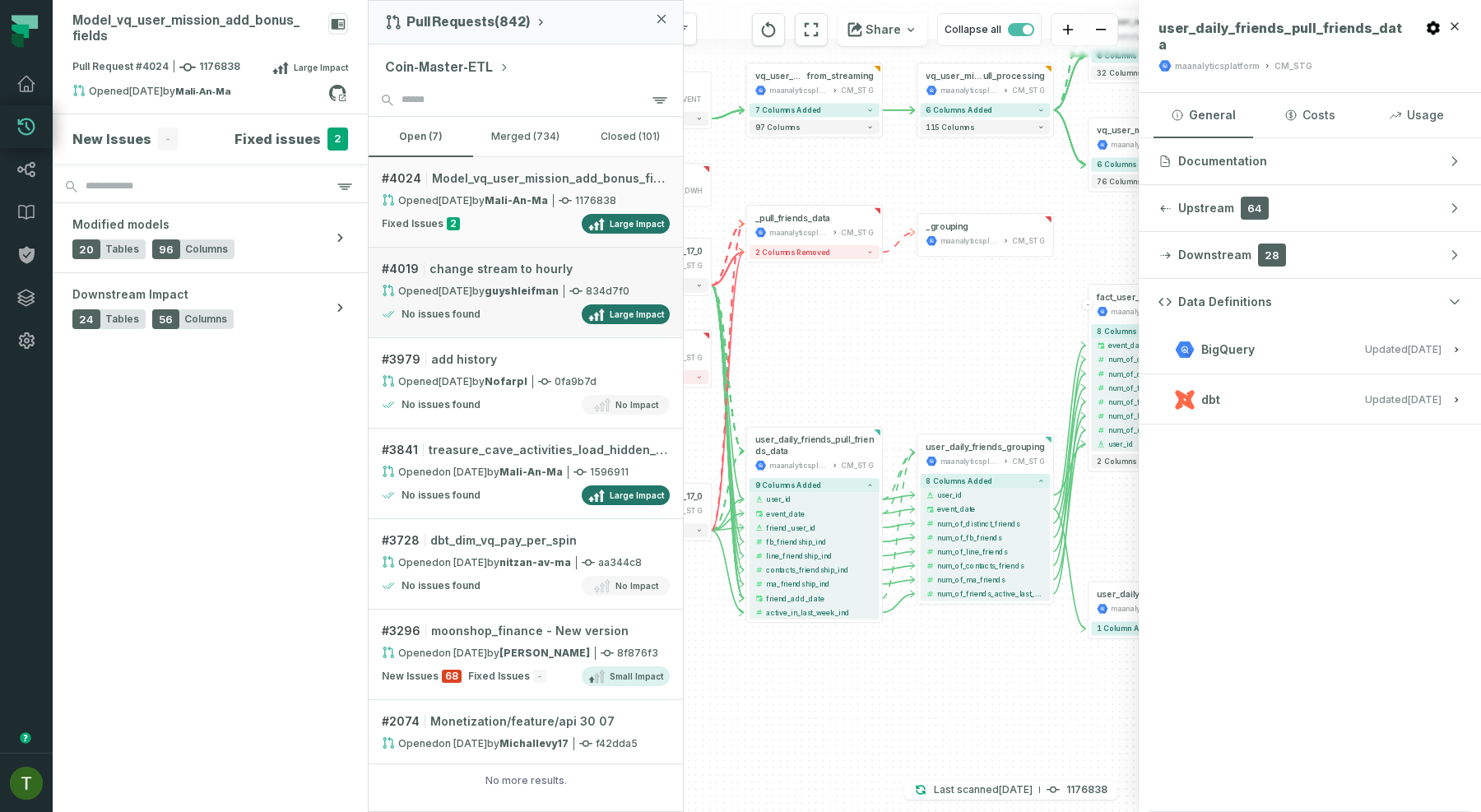
click at [485, 261] on span "change stream to hourly" at bounding box center [501, 269] width 144 height 17
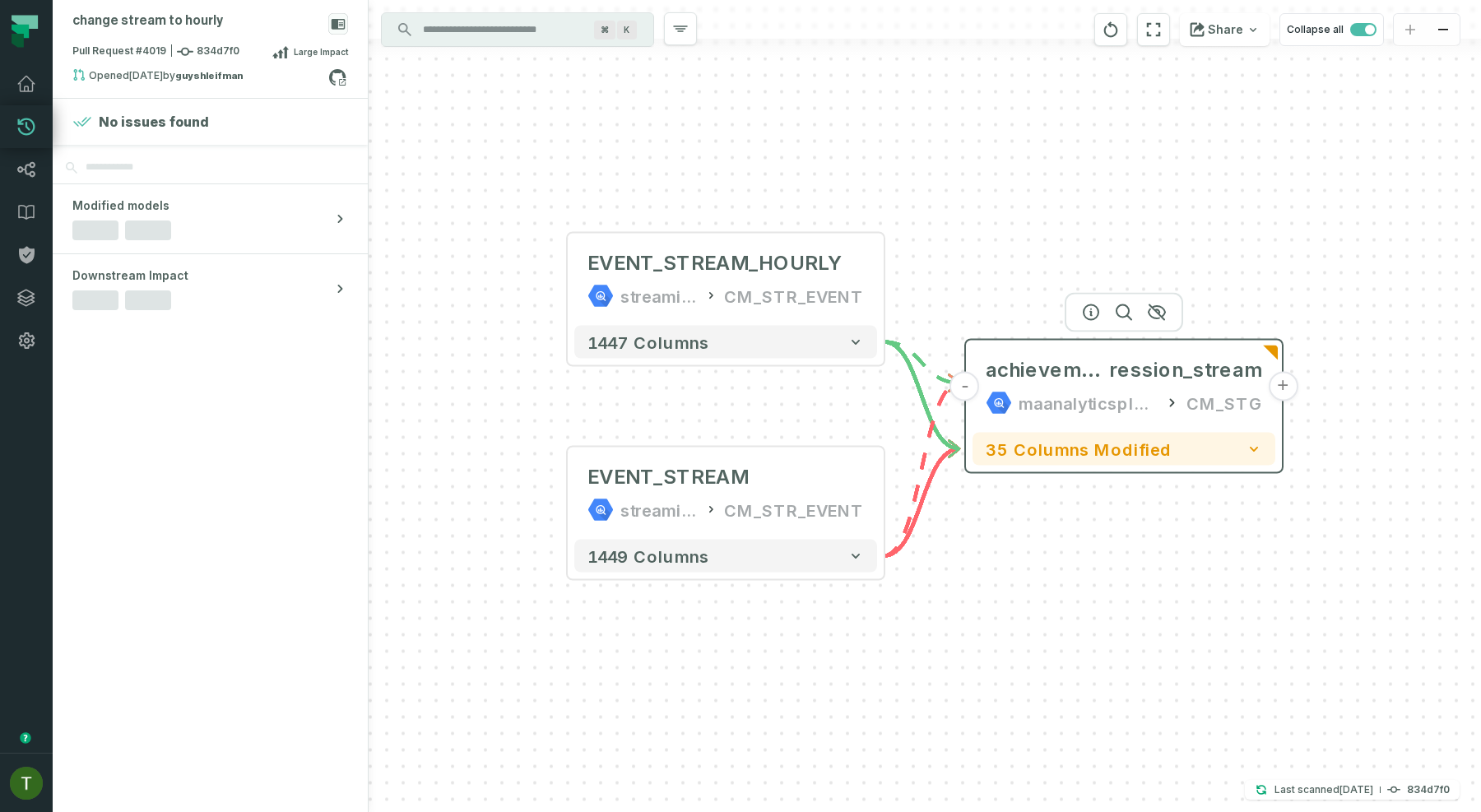
click at [1031, 420] on div "achievement_milestone_prog ression_stream maanalyticsplatform CM_STG" at bounding box center [1123, 386] width 303 height 79
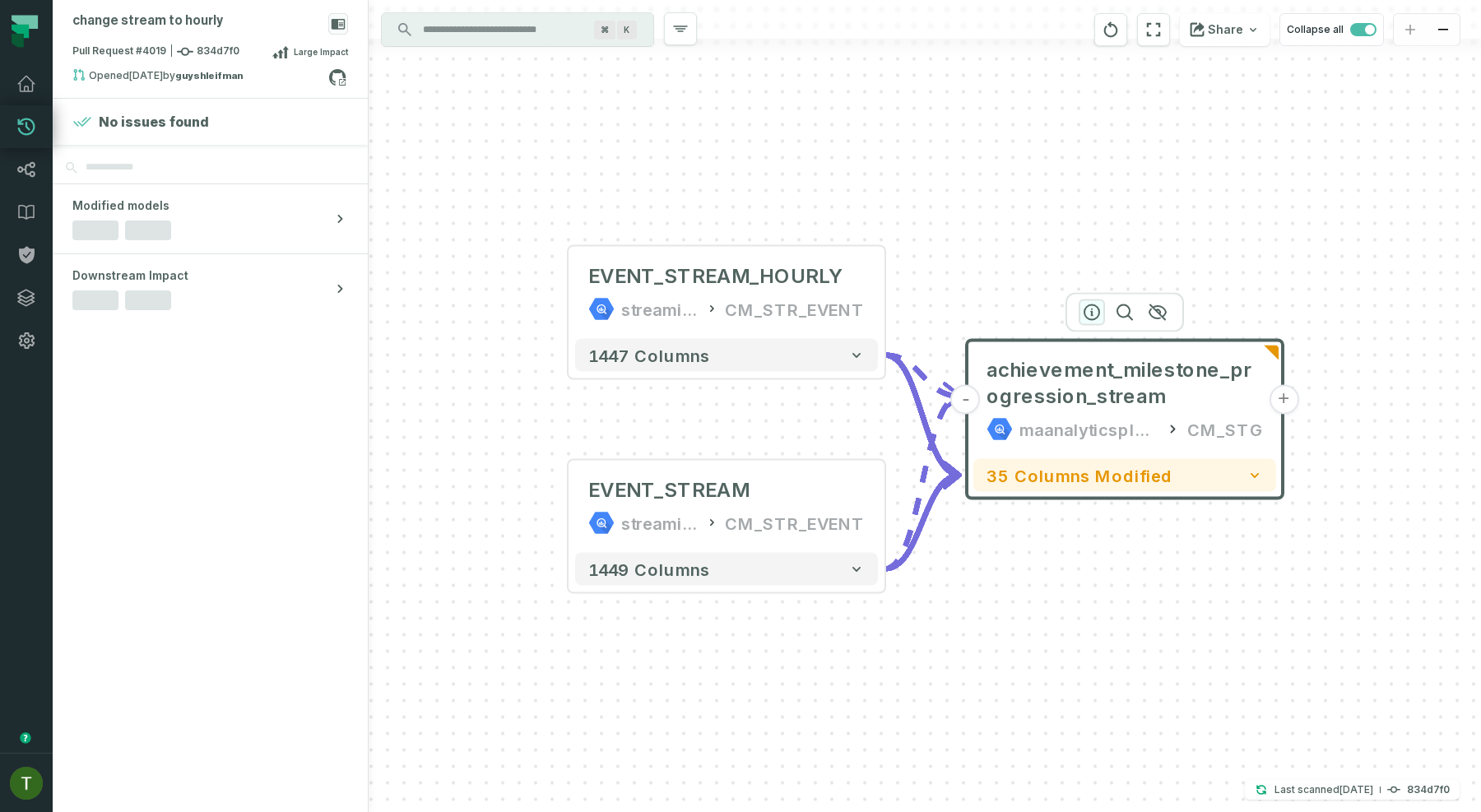
click at [1090, 303] on icon "button" at bounding box center [1092, 312] width 19 height 19
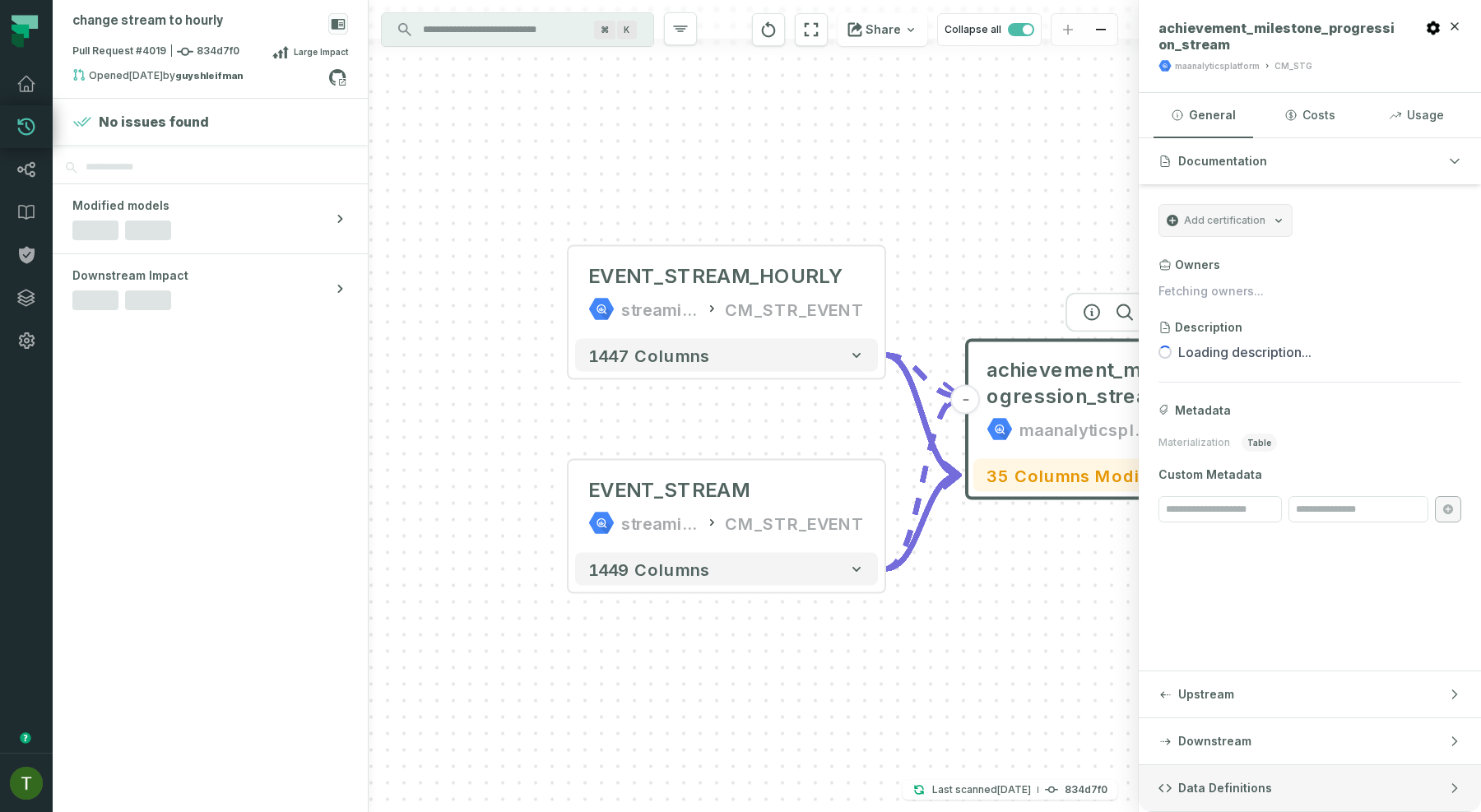
click at [1196, 804] on button "Data Definitions" at bounding box center [1311, 788] width 343 height 46
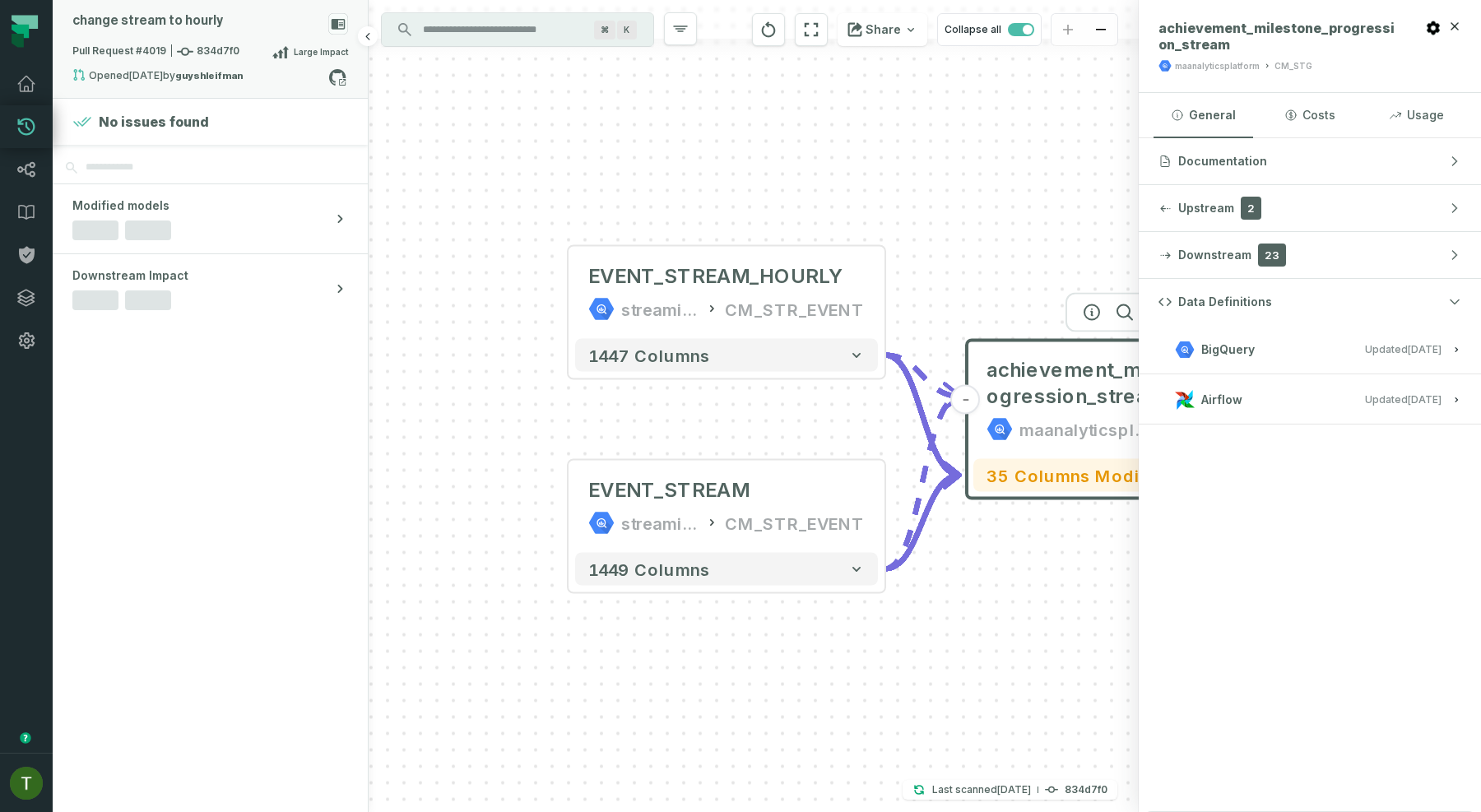
click at [241, 54] on div "Pull Request #4019 834d7f0 Large Impact" at bounding box center [210, 55] width 276 height 26
